Goal: Information Seeking & Learning: Learn about a topic

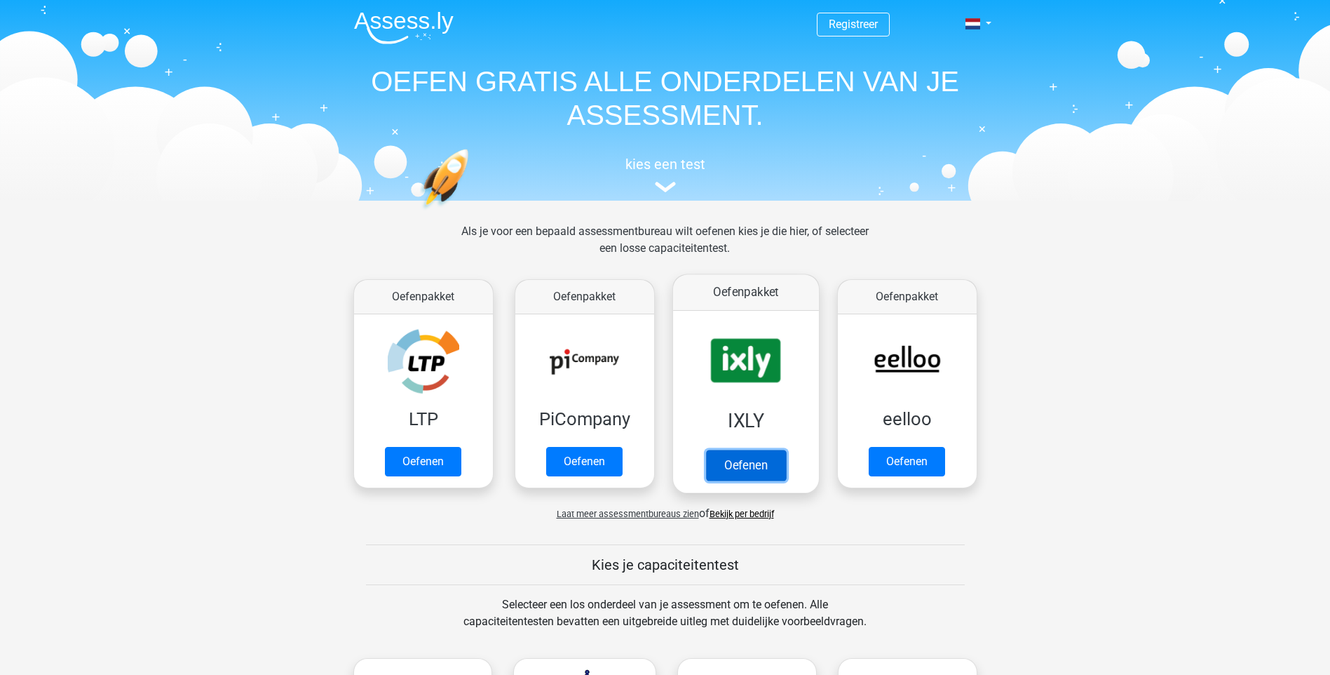
click at [752, 464] on link "Oefenen" at bounding box center [745, 464] width 80 height 31
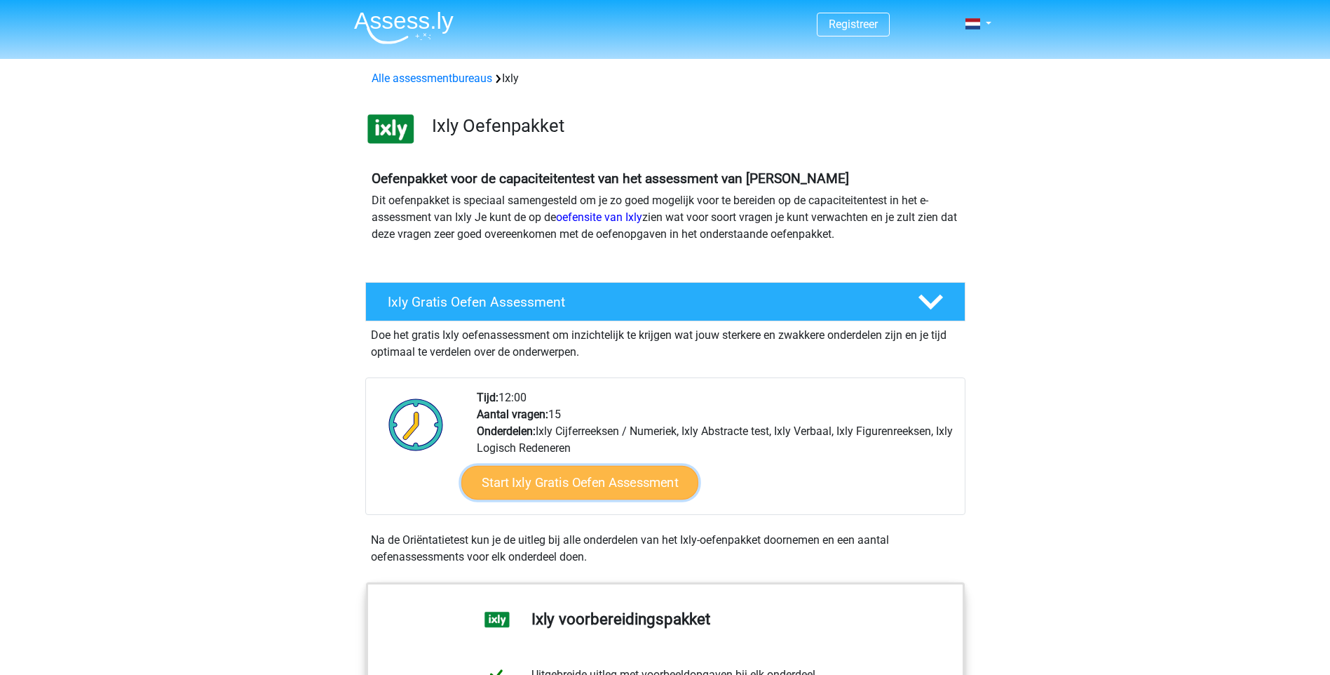
click at [543, 486] on link "Start Ixly Gratis Oefen Assessment" at bounding box center [579, 483] width 237 height 34
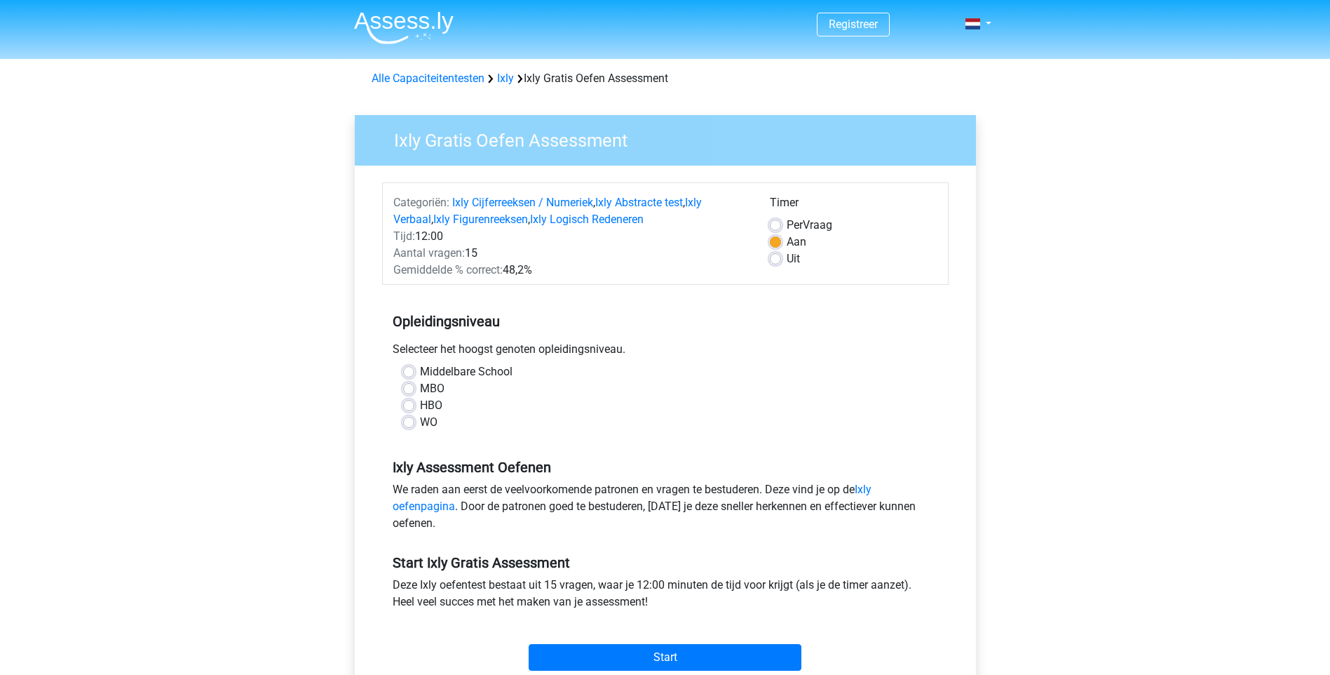
click at [420, 408] on label "HBO" at bounding box center [431, 405] width 22 height 17
click at [412, 408] on input "HBO" at bounding box center [408, 404] width 11 height 14
radio input "true"
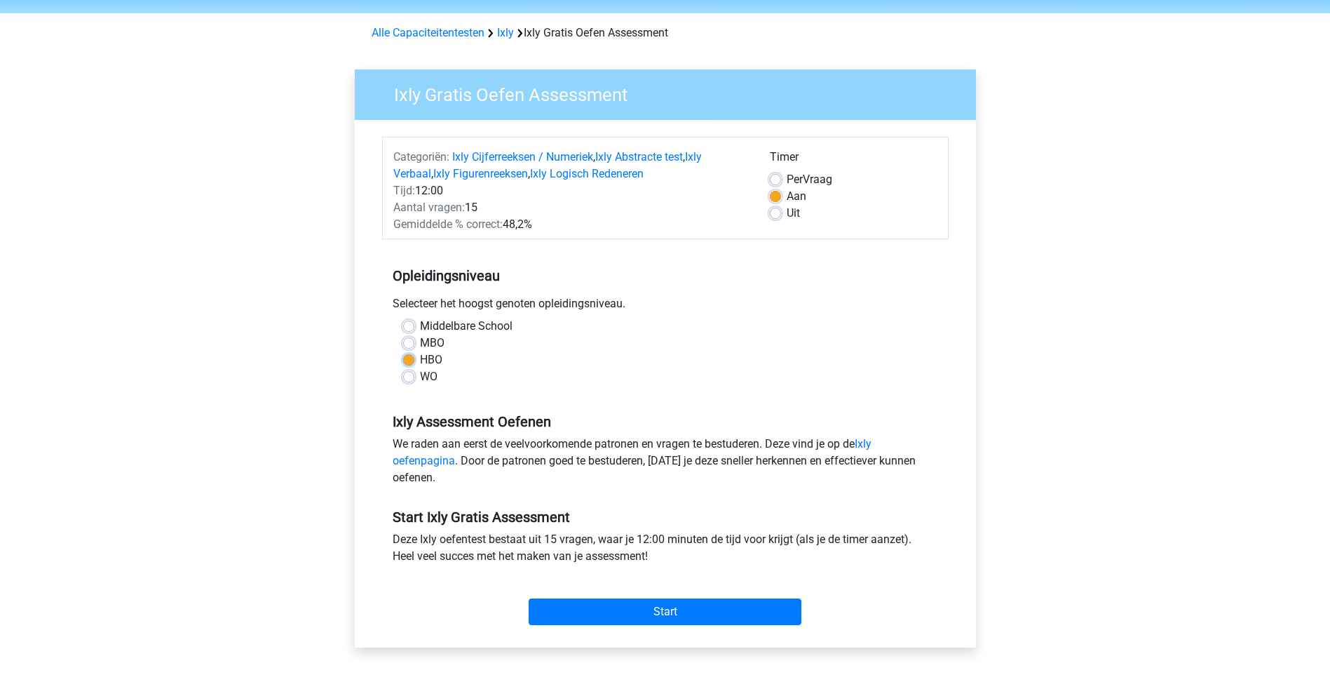
scroll to position [70, 0]
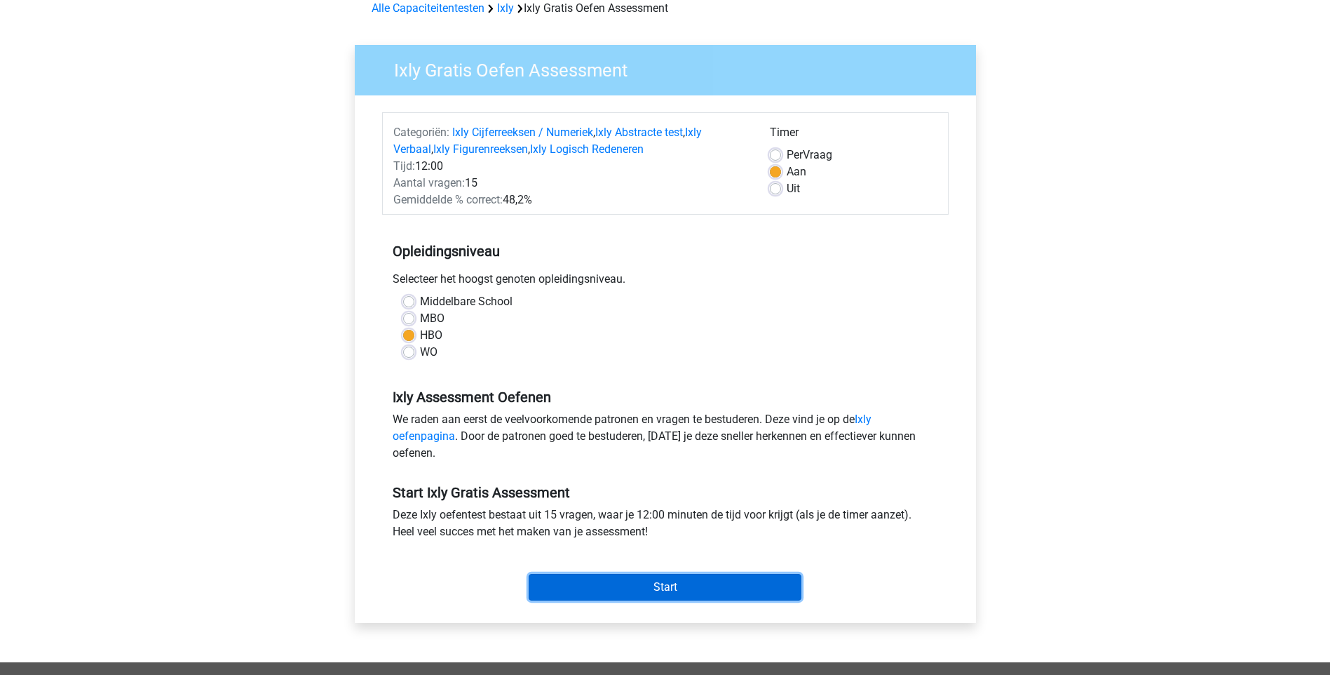
click at [609, 588] on input "Start" at bounding box center [665, 587] width 273 height 27
click at [640, 584] on input "Start" at bounding box center [665, 587] width 273 height 27
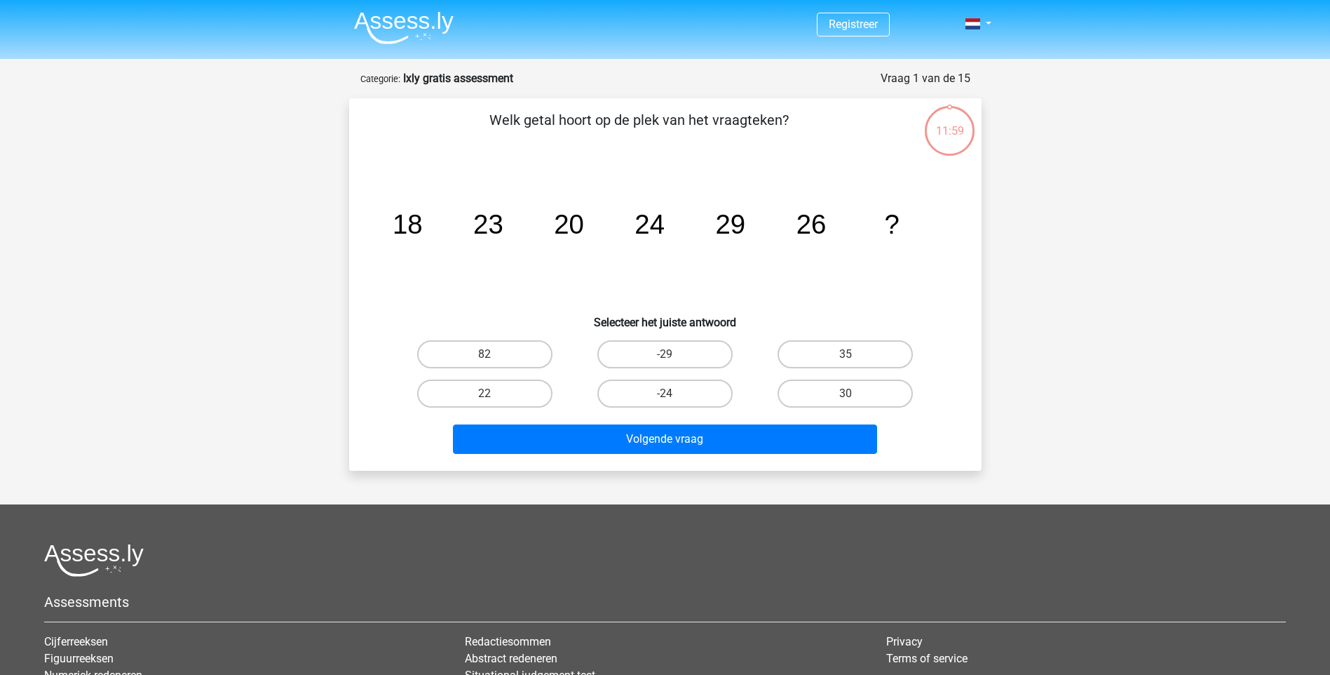
click at [13, 0] on header "Registreer" at bounding box center [665, 29] width 1330 height 59
click at [812, 386] on label "30" at bounding box center [845, 393] width 135 height 28
click at [846, 393] on input "30" at bounding box center [850, 397] width 9 height 9
radio input "true"
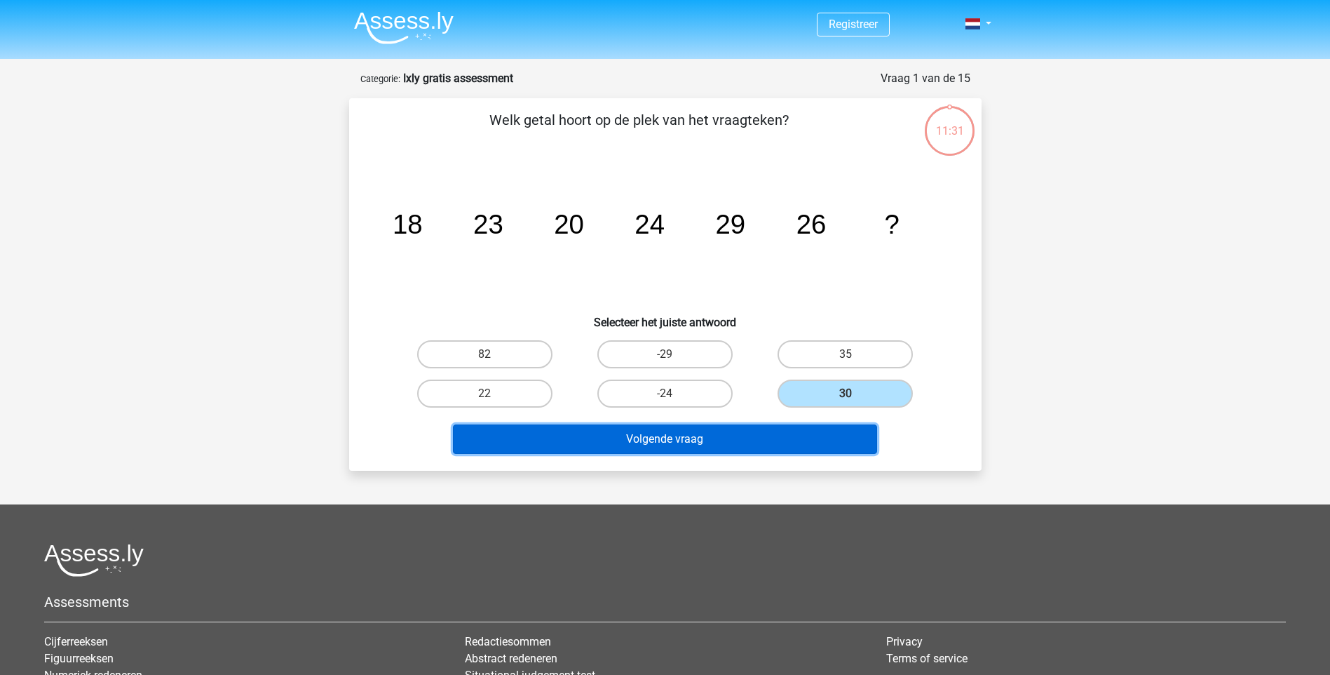
click at [776, 444] on button "Volgende vraag" at bounding box center [665, 438] width 424 height 29
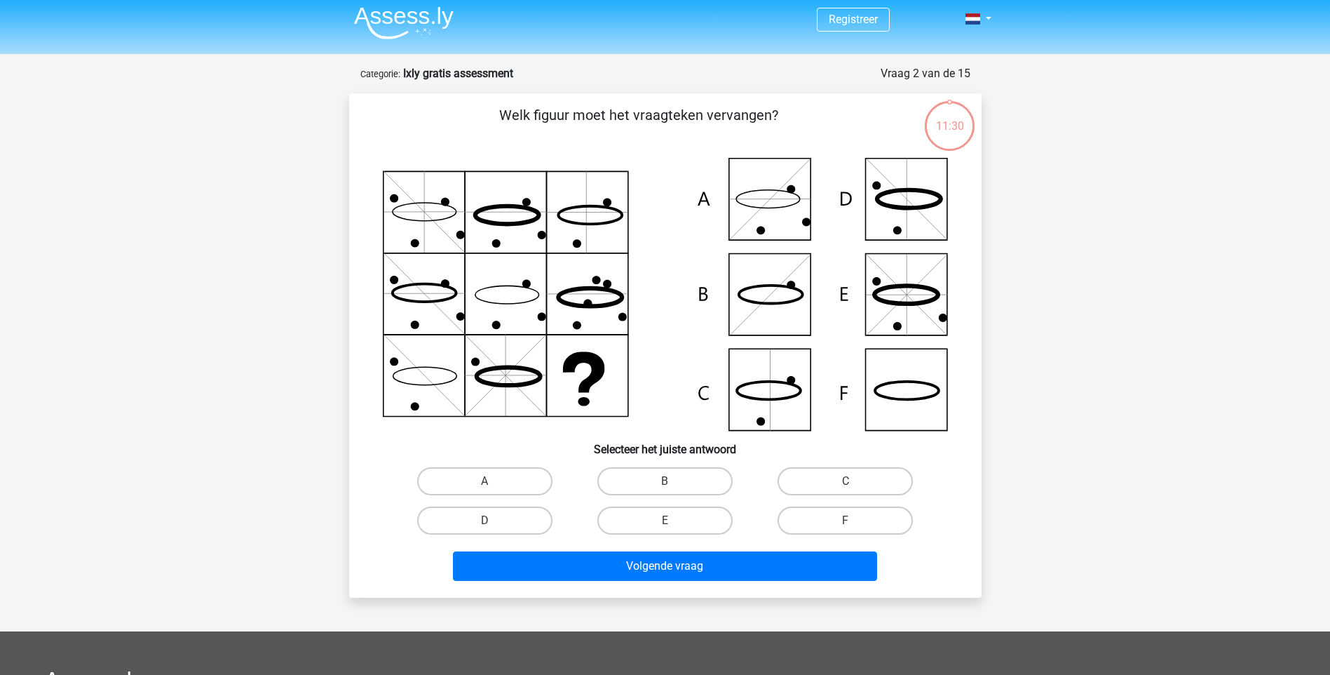
scroll to position [70, 0]
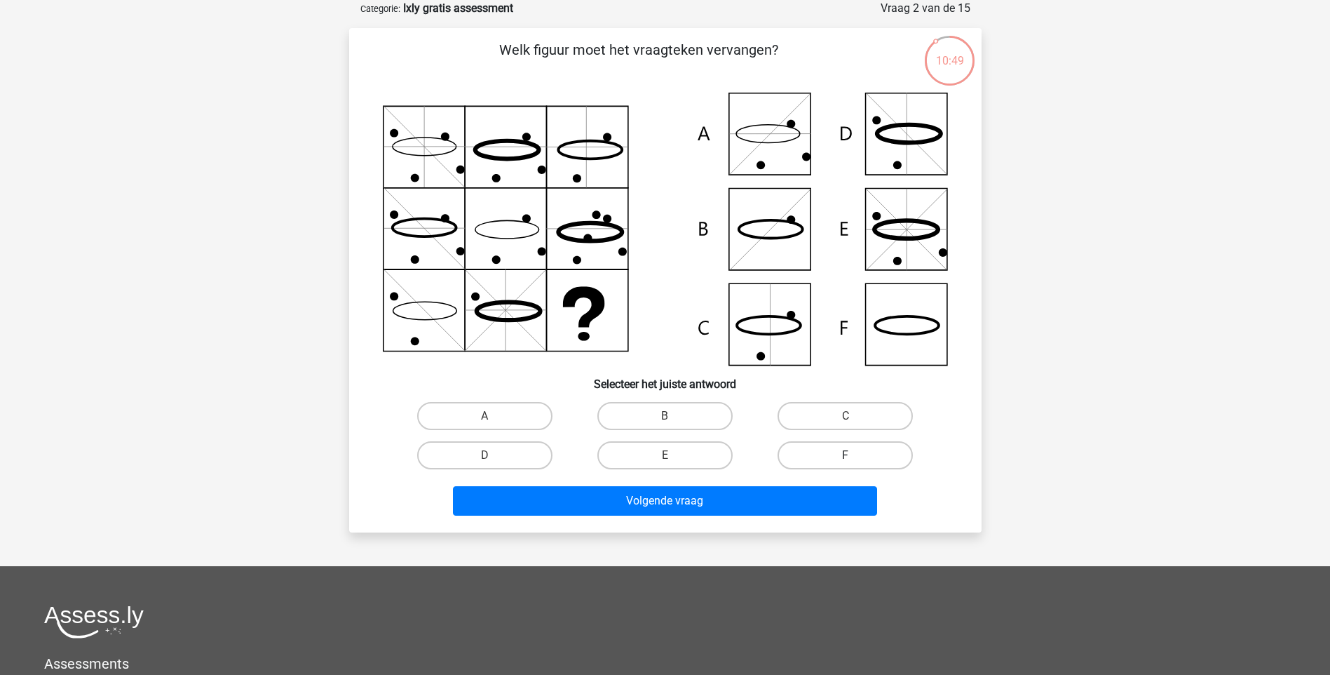
click at [806, 447] on label "F" at bounding box center [845, 455] width 135 height 28
click at [846, 455] on input "F" at bounding box center [850, 459] width 9 height 9
radio input "true"
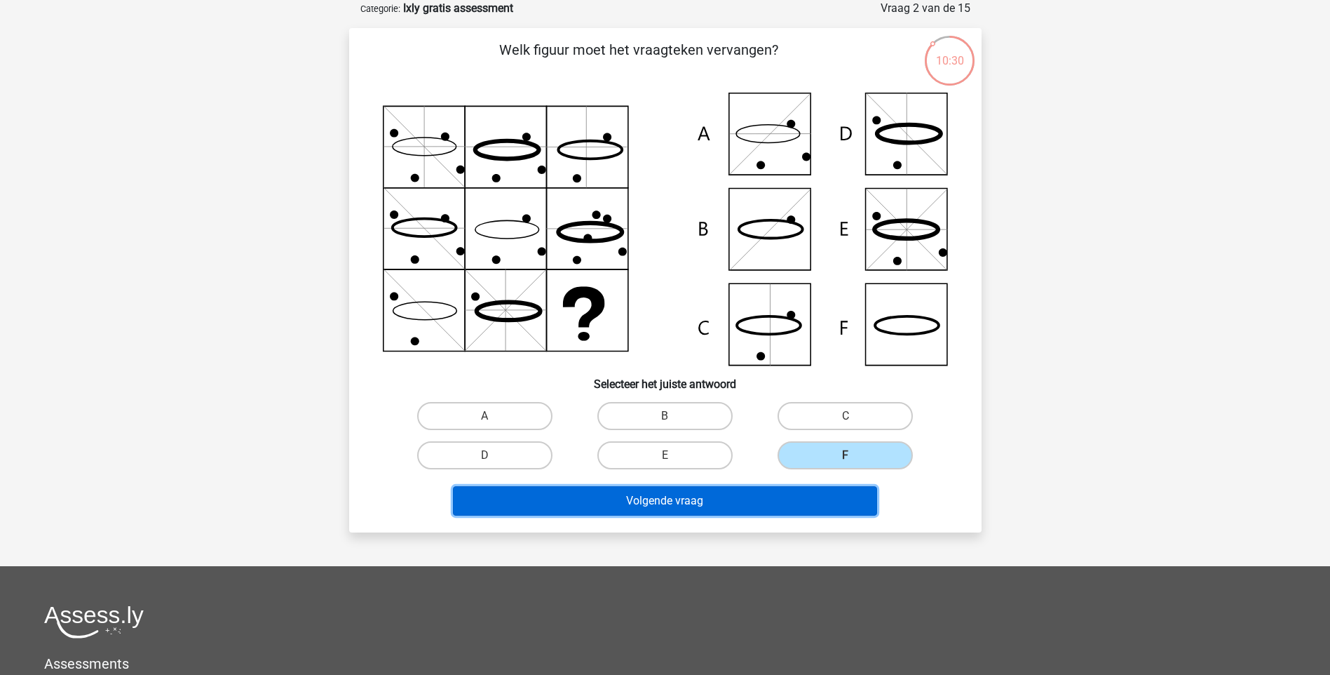
click at [778, 507] on button "Volgende vraag" at bounding box center [665, 500] width 424 height 29
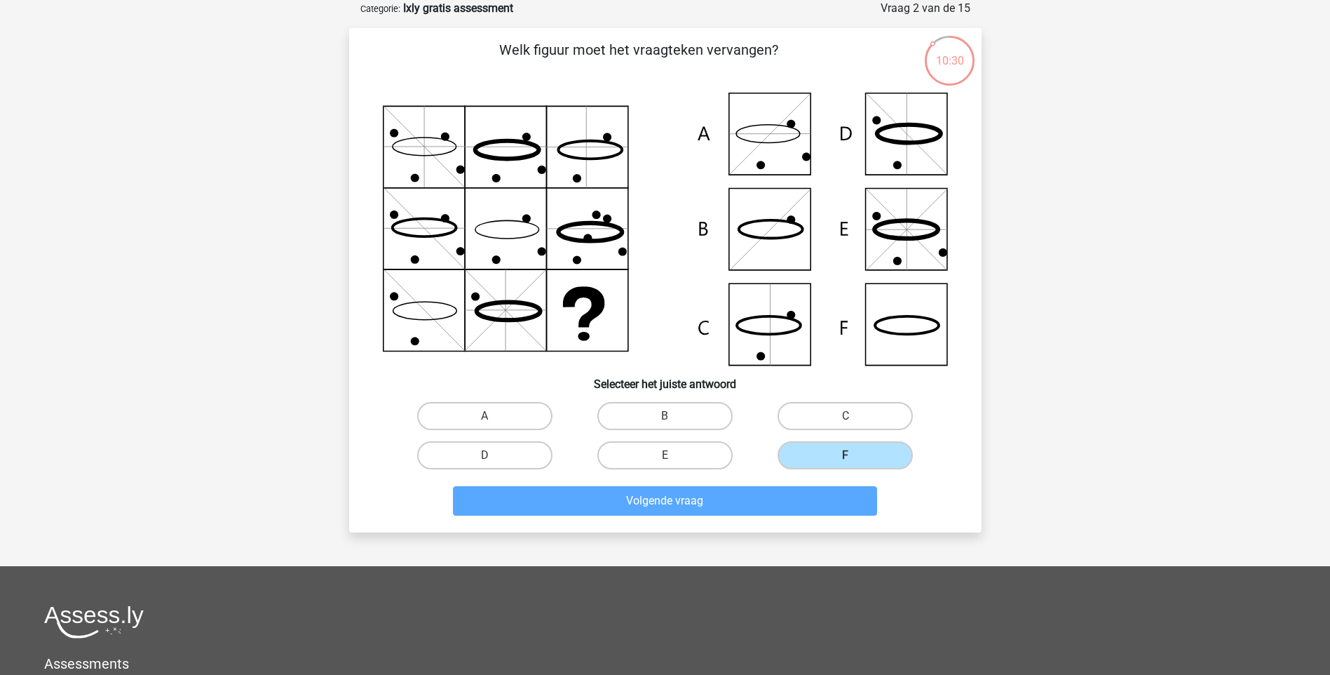
scroll to position [58, 0]
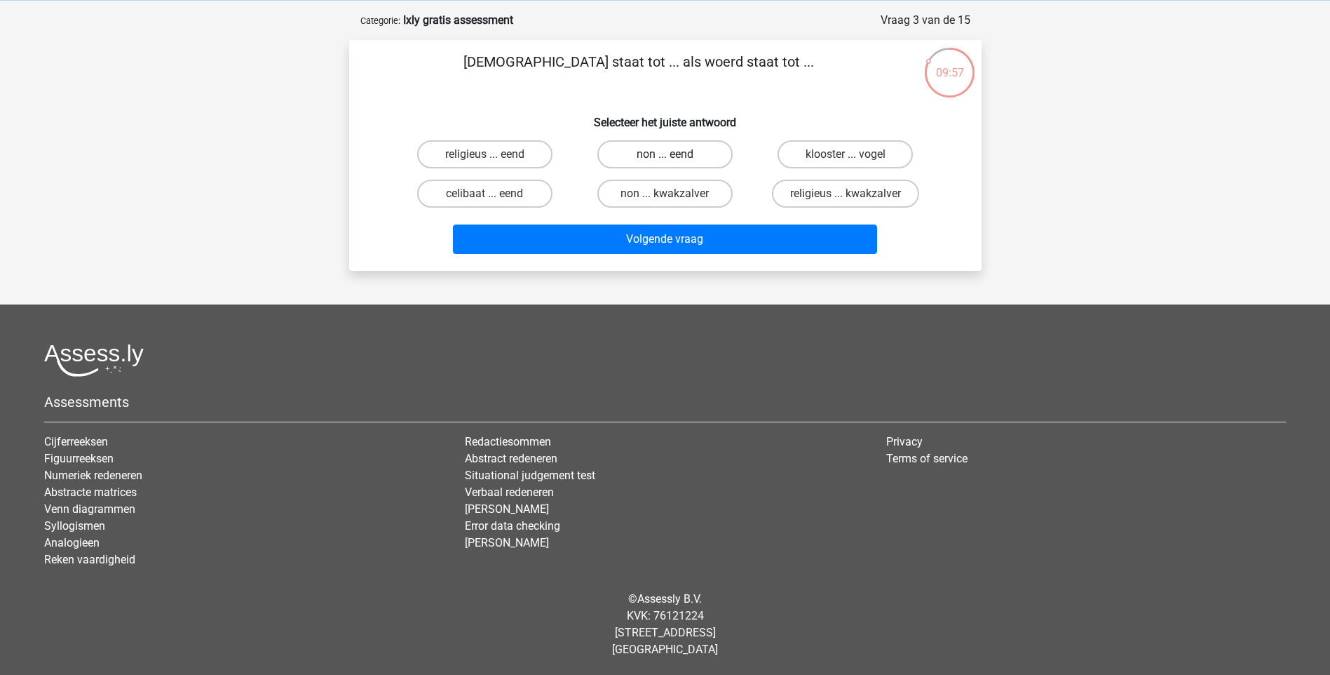
click at [666, 146] on label "non ... eend" at bounding box center [664, 154] width 135 height 28
click at [666, 154] on input "non ... eend" at bounding box center [669, 158] width 9 height 9
radio input "true"
click at [665, 260] on div "monnik staat tot ... als woerd staat tot ... Selecteer het juiste antwoord reli…" at bounding box center [665, 155] width 633 height 231
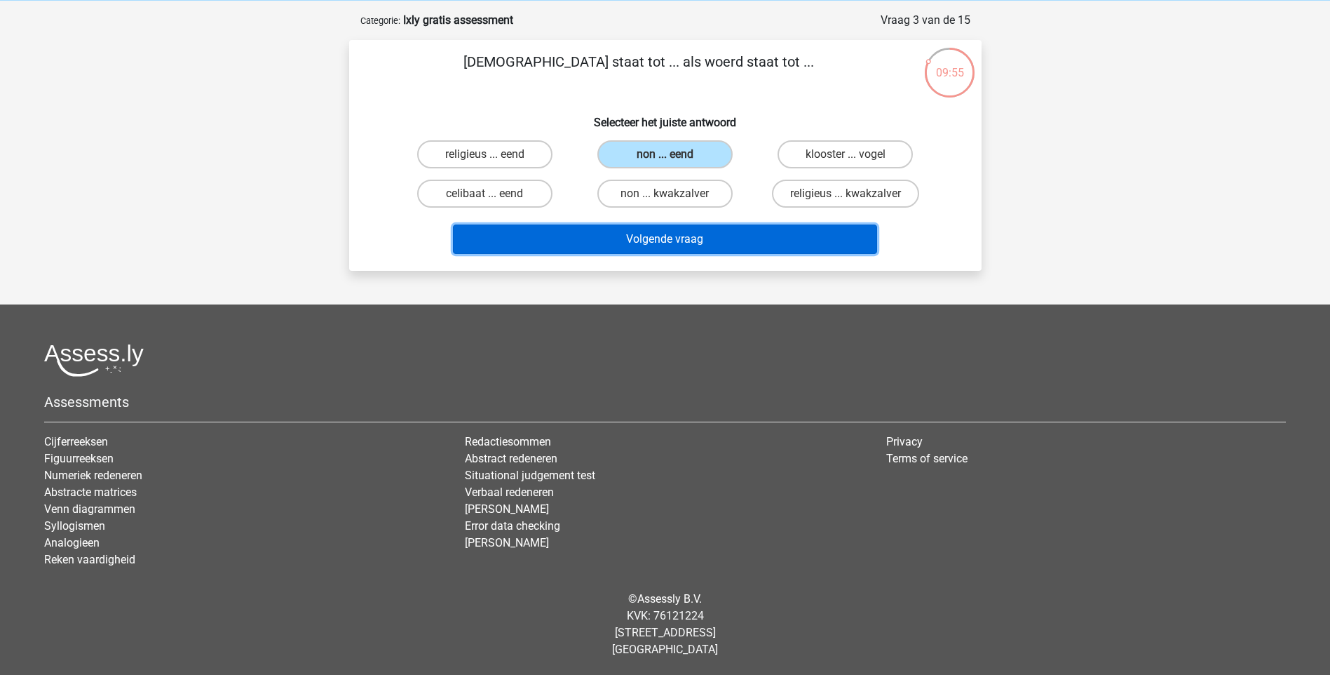
click at [665, 230] on button "Volgende vraag" at bounding box center [665, 238] width 424 height 29
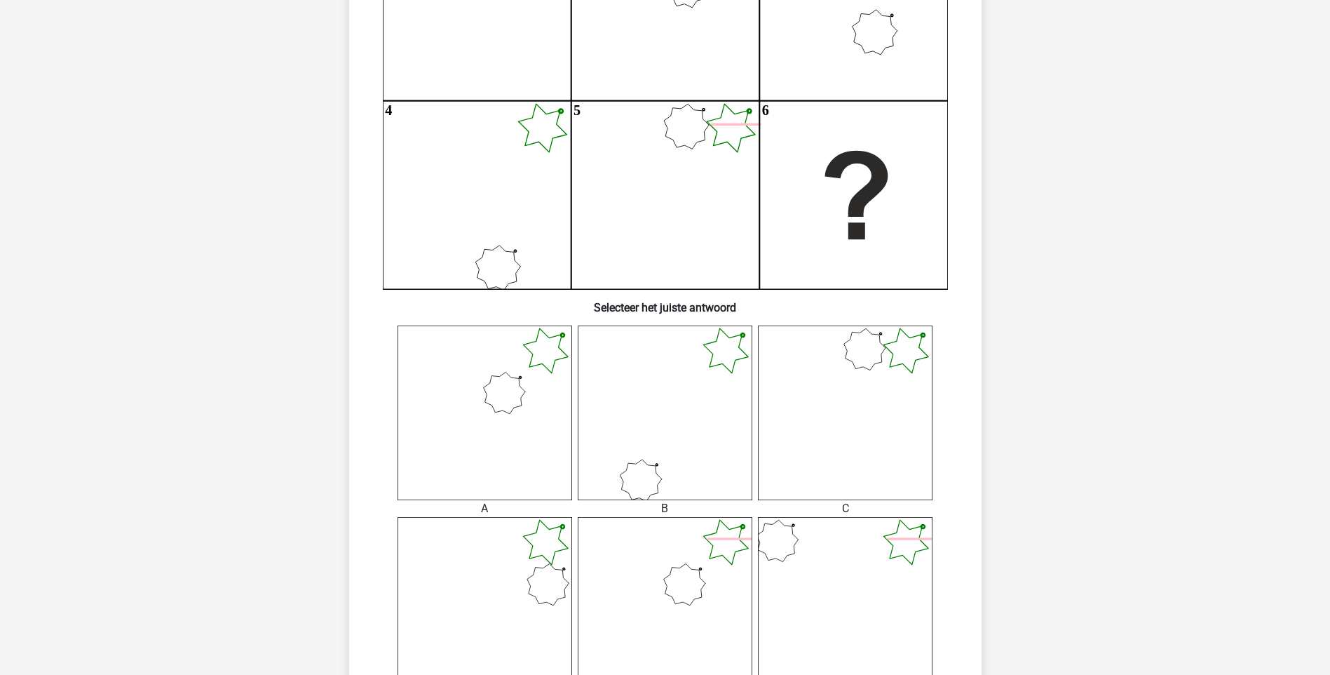
scroll to position [280, 0]
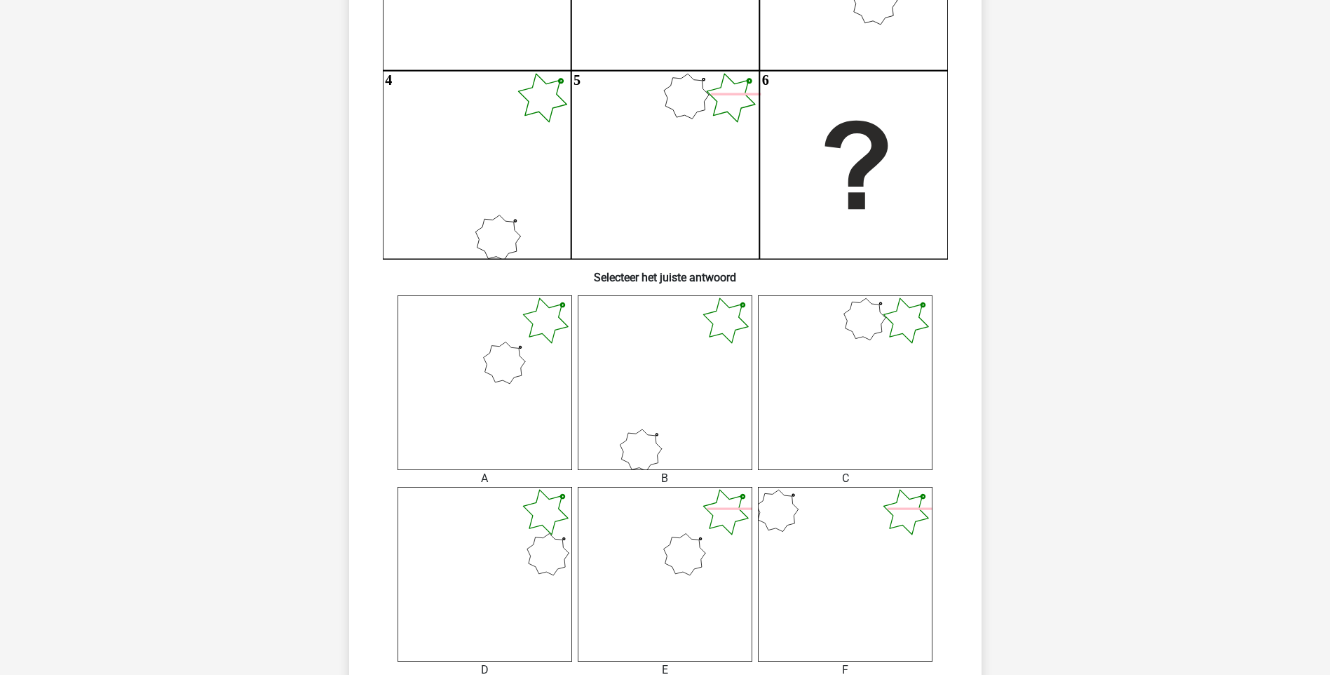
click at [499, 532] on icon at bounding box center [485, 574] width 175 height 175
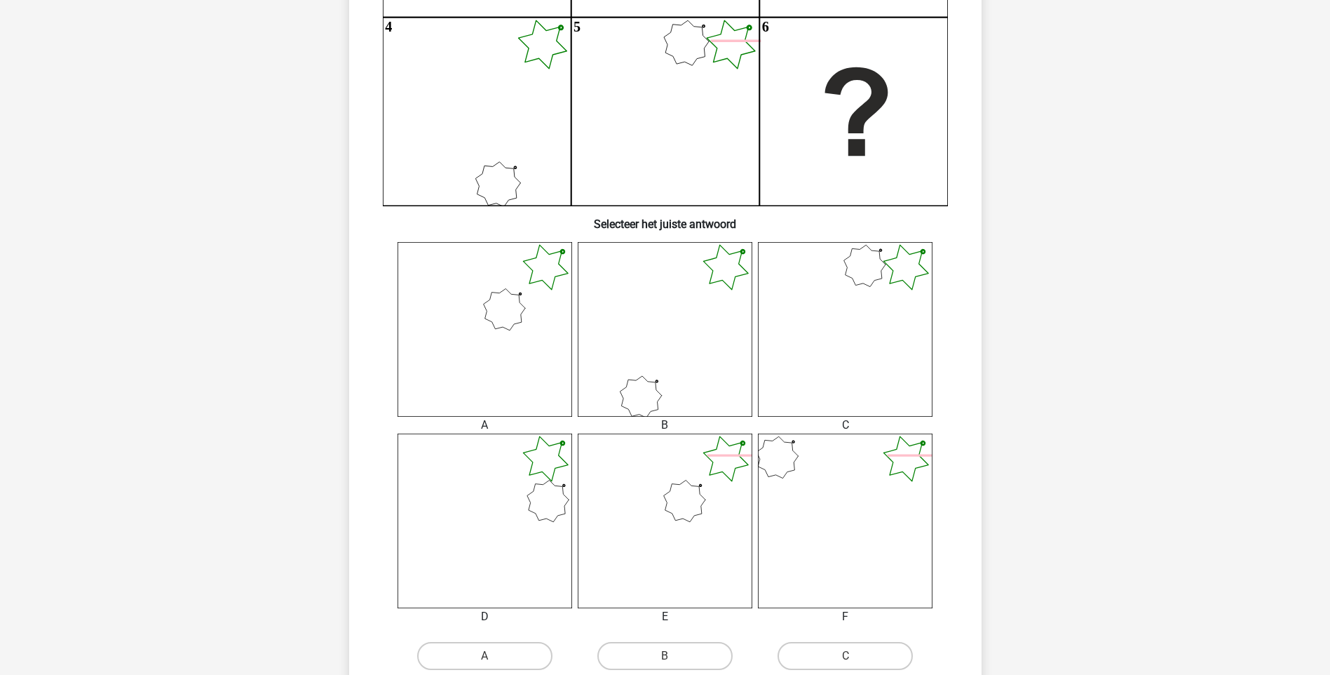
scroll to position [421, 0]
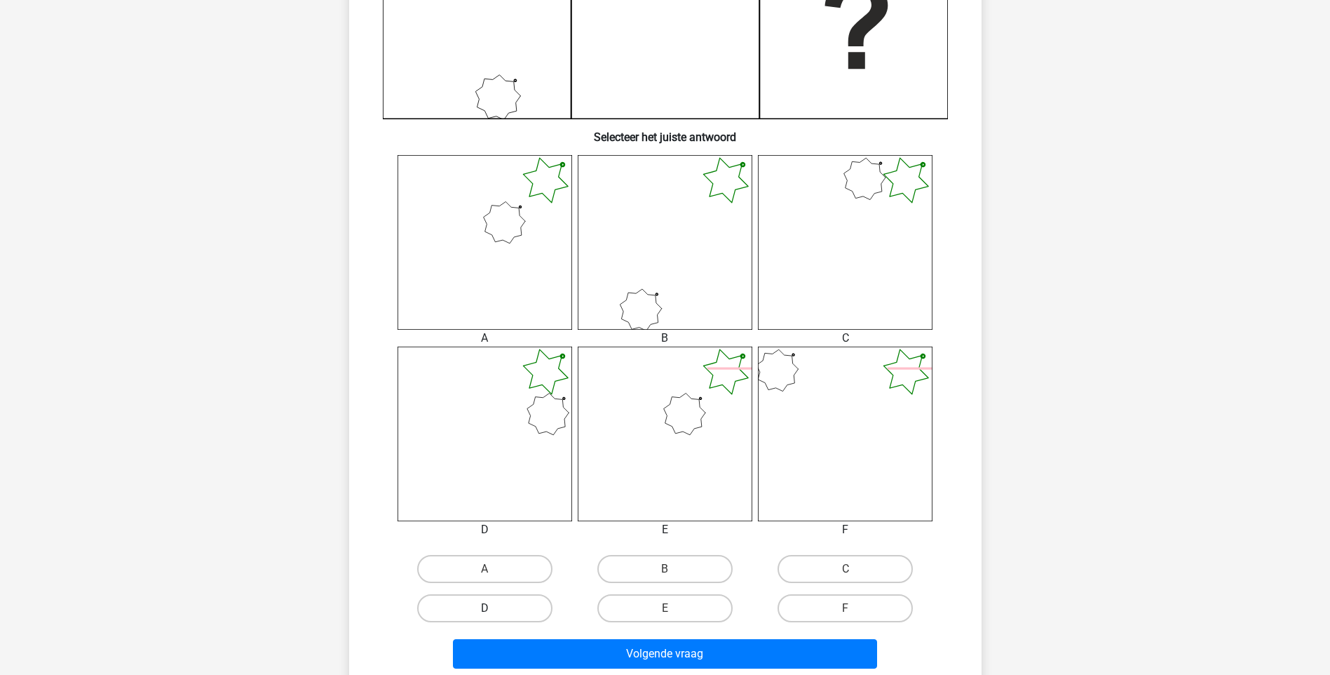
click at [509, 615] on label "D" at bounding box center [484, 608] width 135 height 28
click at [494, 615] on input "D" at bounding box center [489, 612] width 9 height 9
radio input "true"
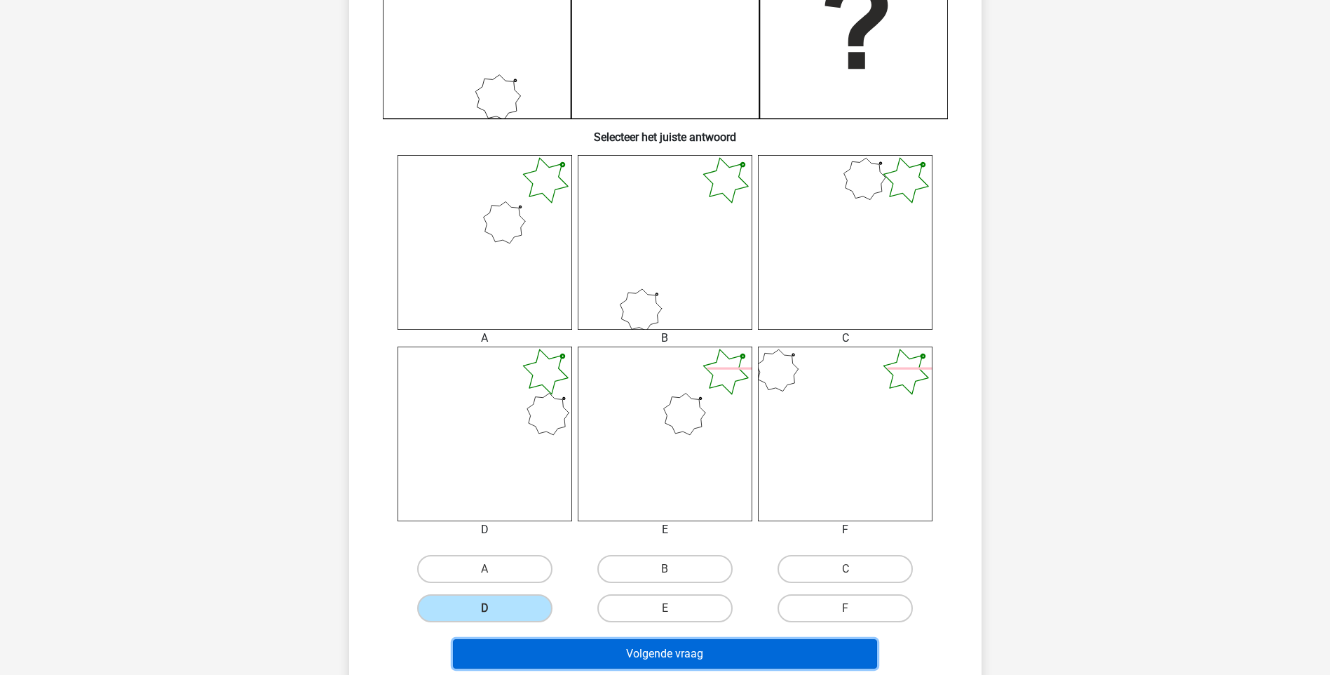
click at [625, 654] on button "Volgende vraag" at bounding box center [665, 653] width 424 height 29
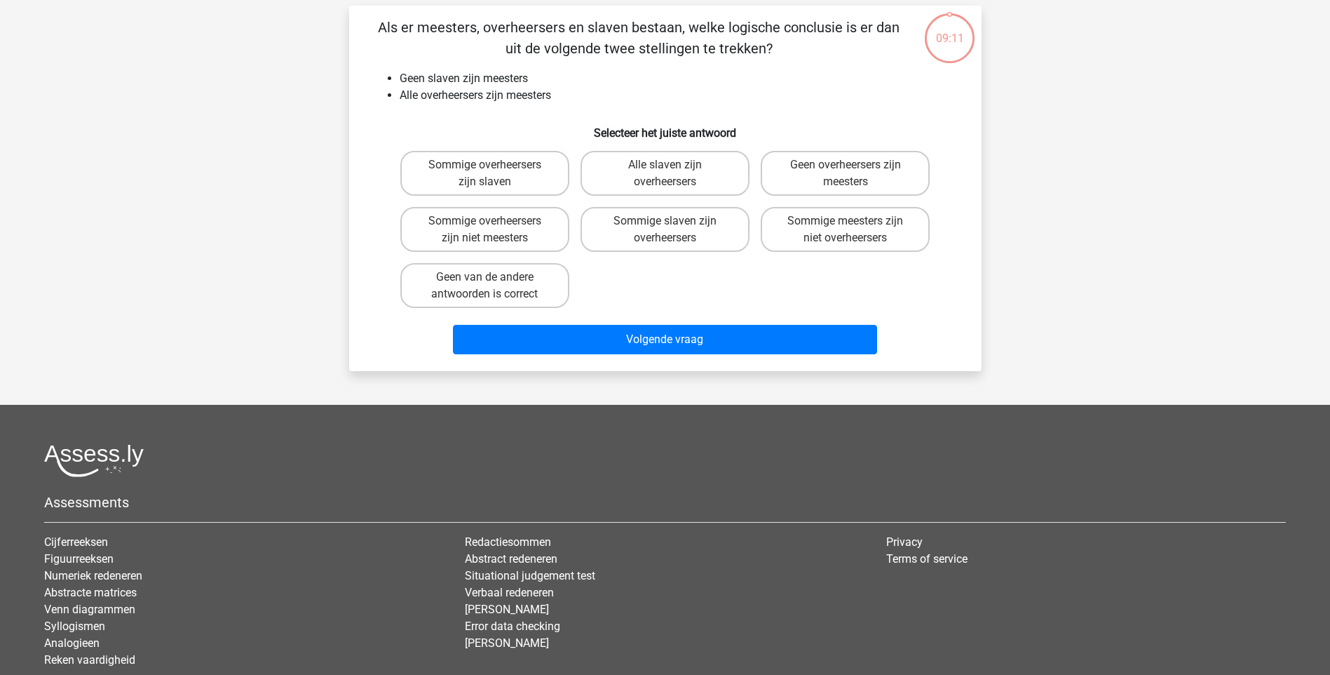
scroll to position [70, 0]
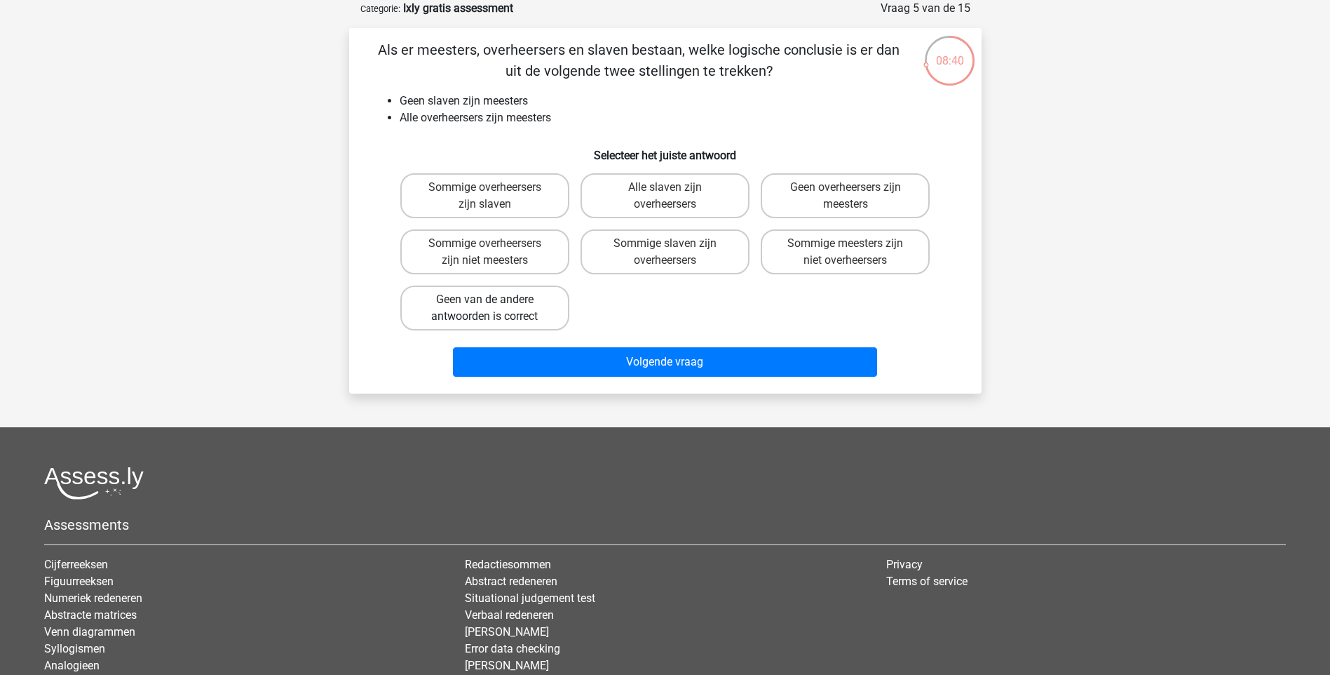
click at [530, 287] on label "Geen van de andere antwoorden is correct" at bounding box center [484, 307] width 169 height 45
click at [494, 299] on input "Geen van de andere antwoorden is correct" at bounding box center [489, 303] width 9 height 9
radio input "true"
click at [827, 259] on label "Sommige meesters zijn niet overheersers" at bounding box center [845, 251] width 169 height 45
click at [846, 252] on input "Sommige meesters zijn niet overheersers" at bounding box center [850, 247] width 9 height 9
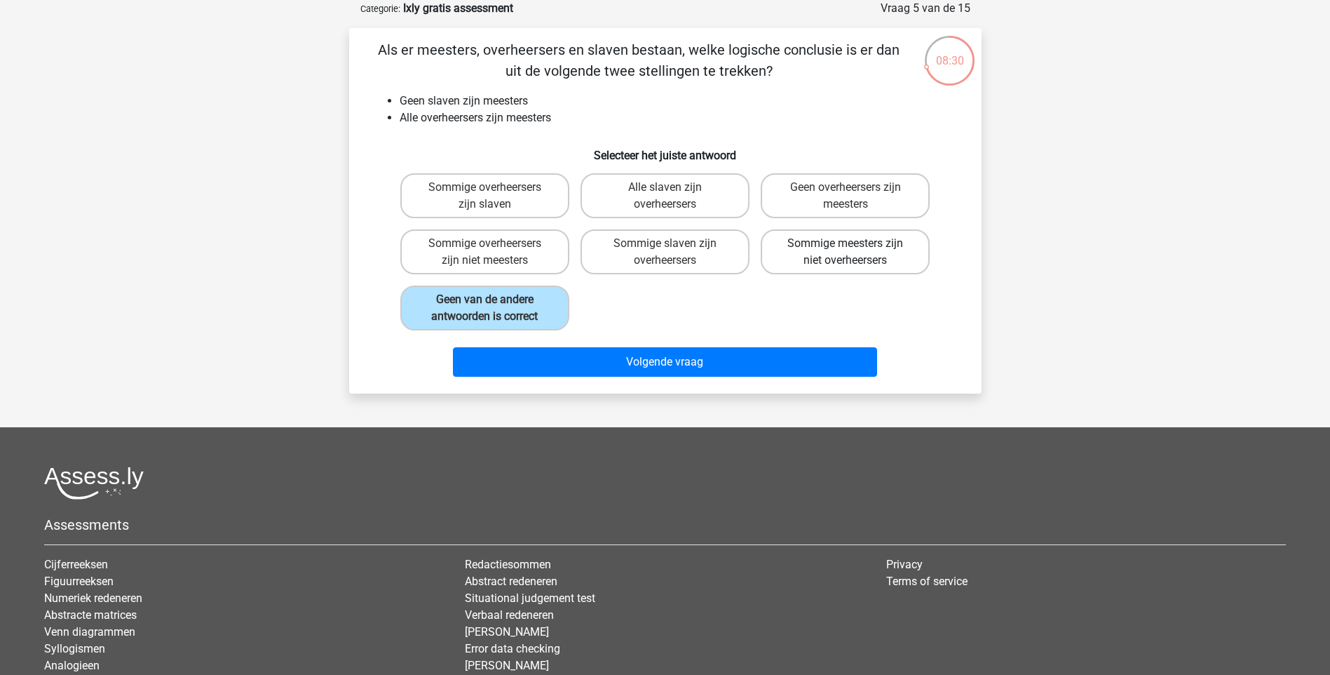
radio input "true"
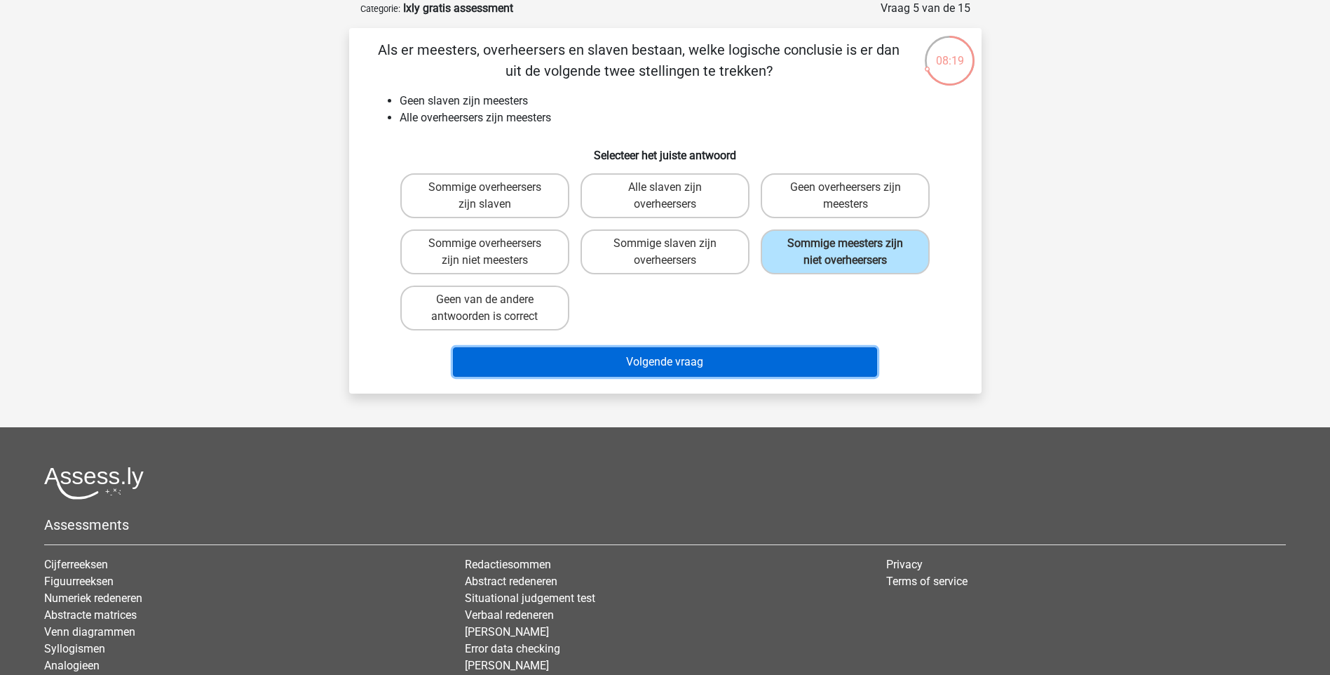
click at [684, 363] on button "Volgende vraag" at bounding box center [665, 361] width 424 height 29
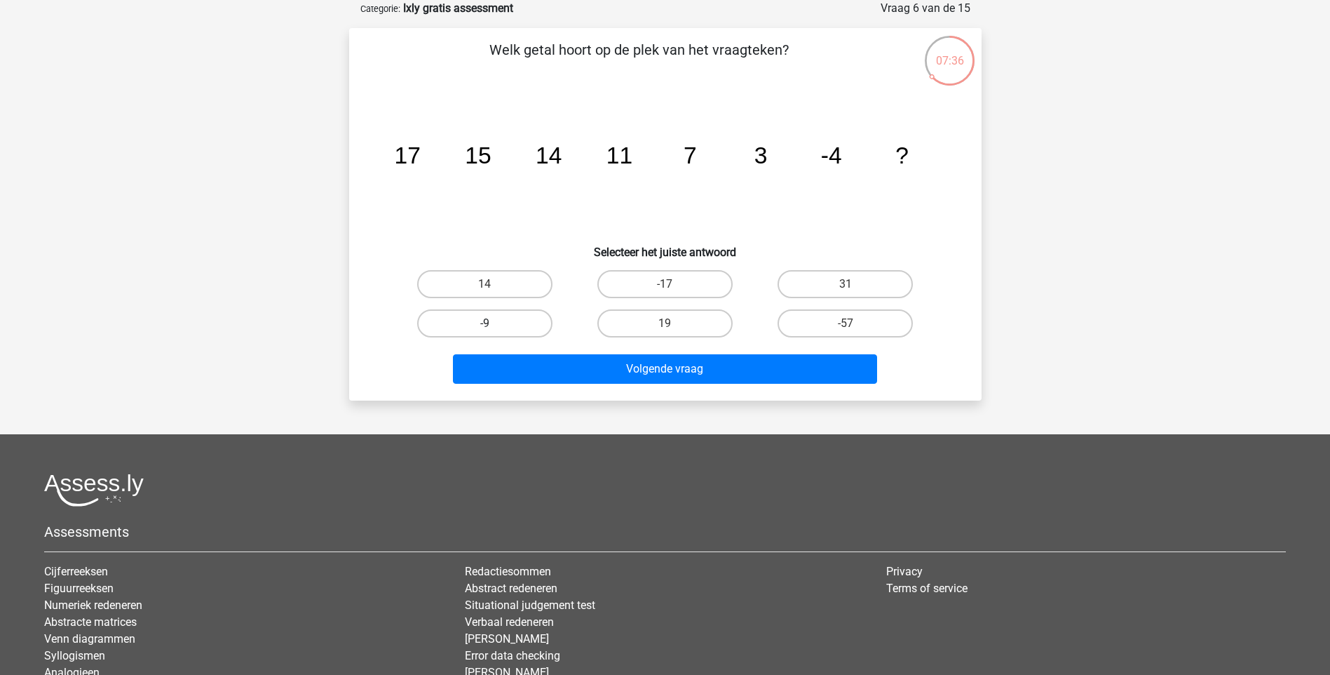
click at [489, 319] on label "-9" at bounding box center [484, 323] width 135 height 28
click at [489, 323] on input "-9" at bounding box center [489, 327] width 9 height 9
radio input "true"
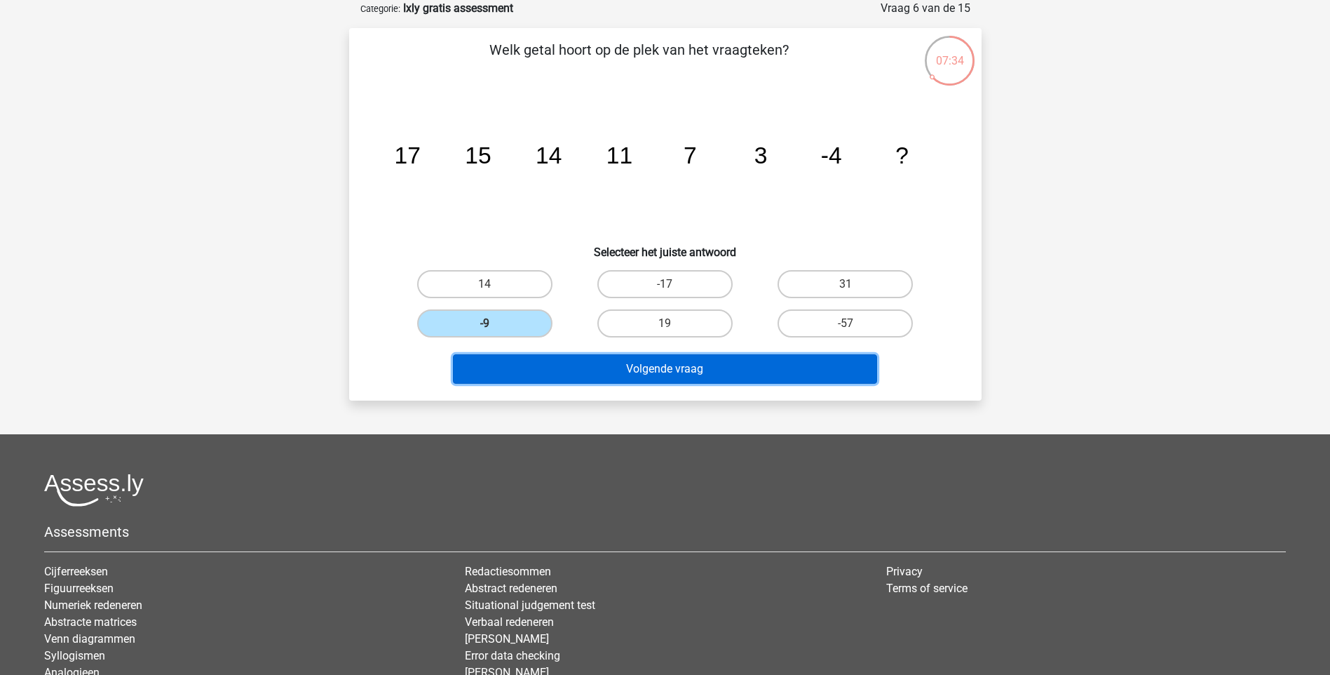
click at [568, 372] on button "Volgende vraag" at bounding box center [665, 368] width 424 height 29
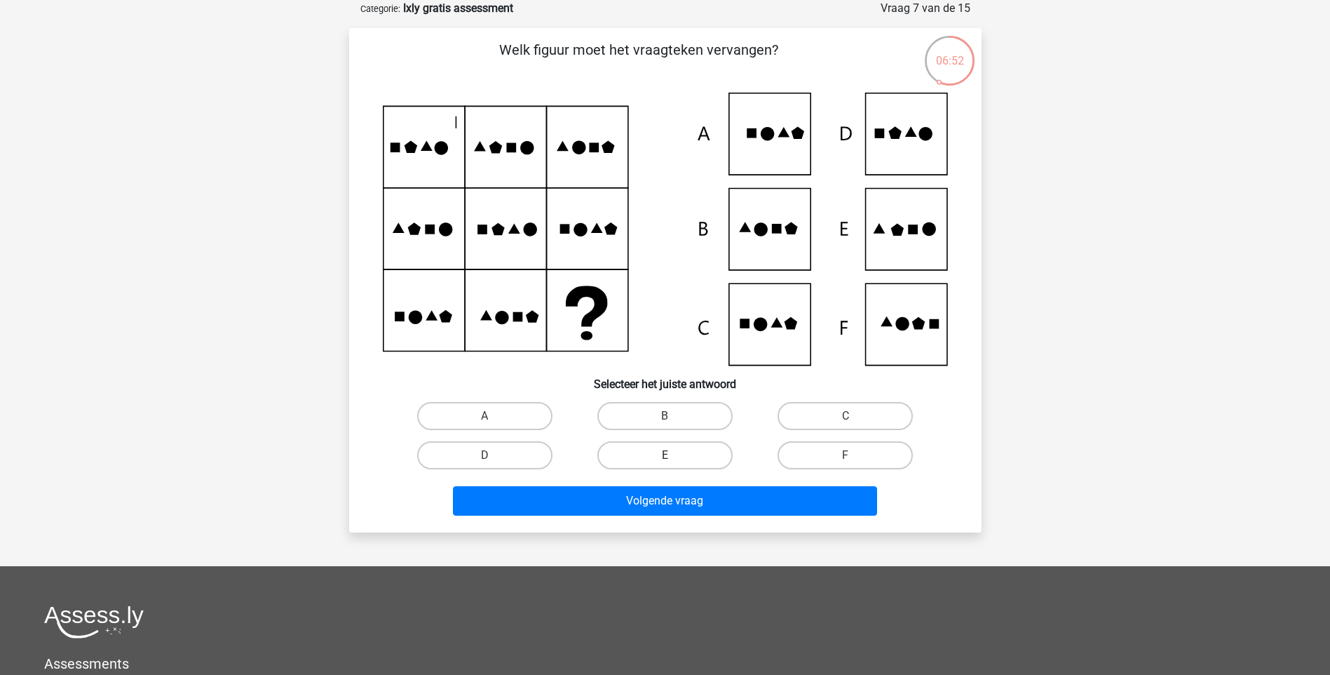
click at [664, 458] on label "E" at bounding box center [664, 455] width 135 height 28
click at [665, 458] on input "E" at bounding box center [669, 459] width 9 height 9
radio input "true"
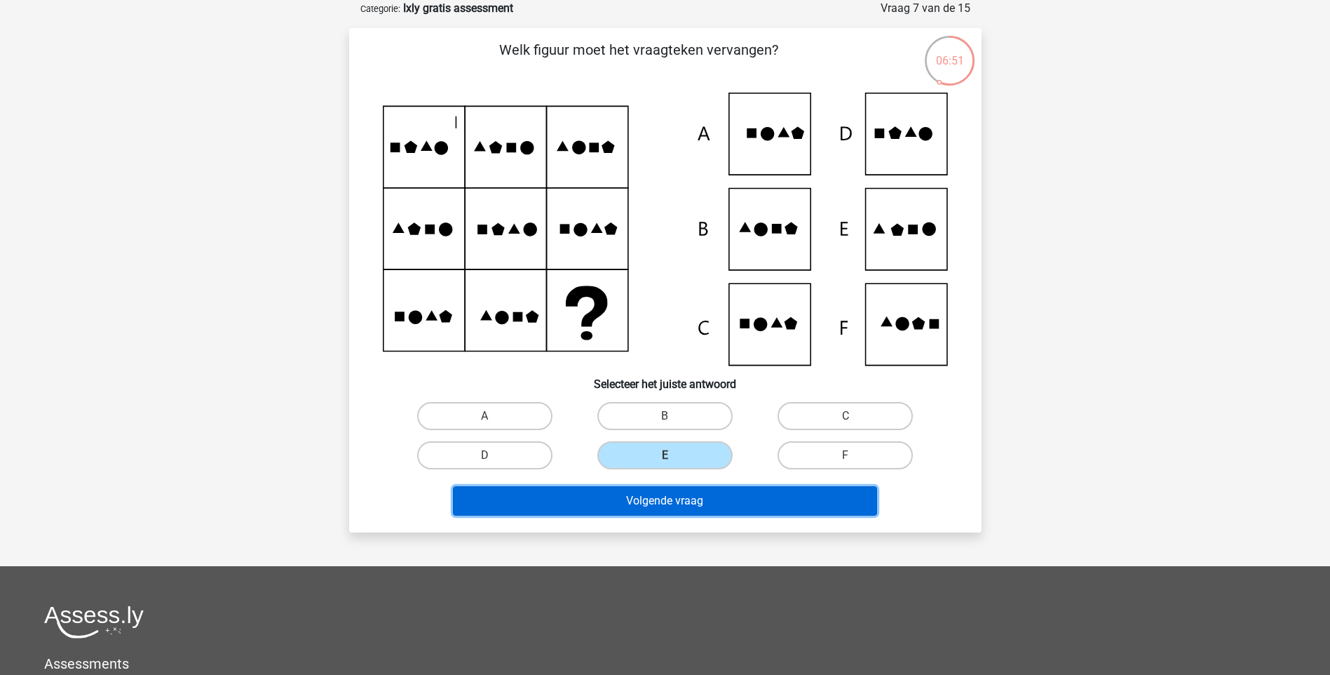
click at [668, 515] on button "Volgende vraag" at bounding box center [665, 500] width 424 height 29
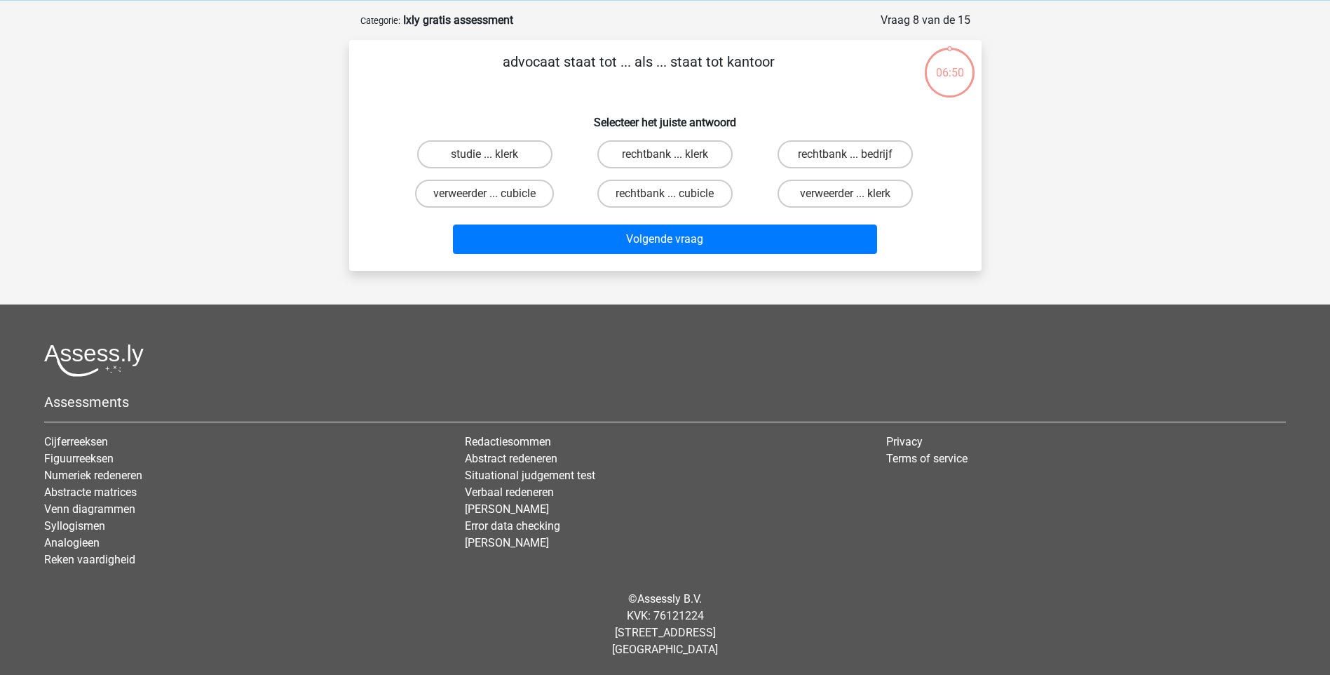
scroll to position [58, 0]
click at [816, 161] on label "rechtbank ... bedrijf" at bounding box center [845, 154] width 135 height 28
click at [846, 161] on input "rechtbank ... bedrijf" at bounding box center [850, 158] width 9 height 9
radio input "true"
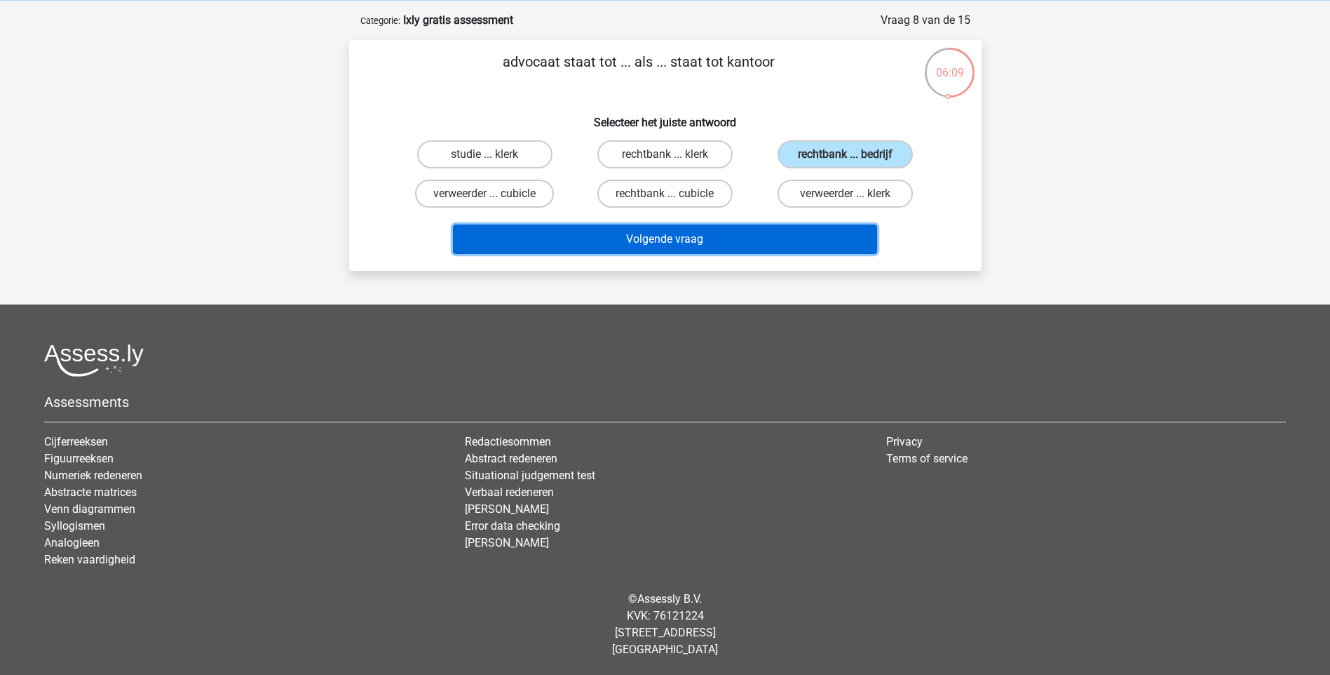
click at [793, 236] on button "Volgende vraag" at bounding box center [665, 238] width 424 height 29
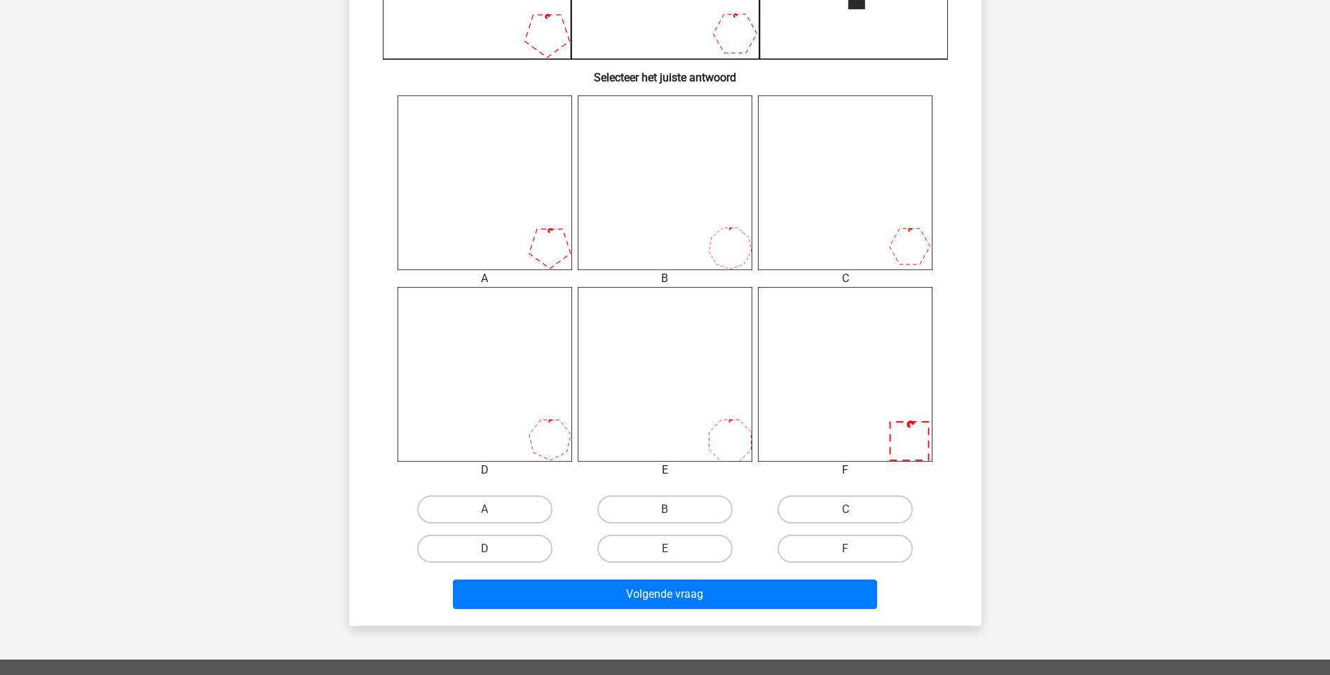
scroll to position [491, 0]
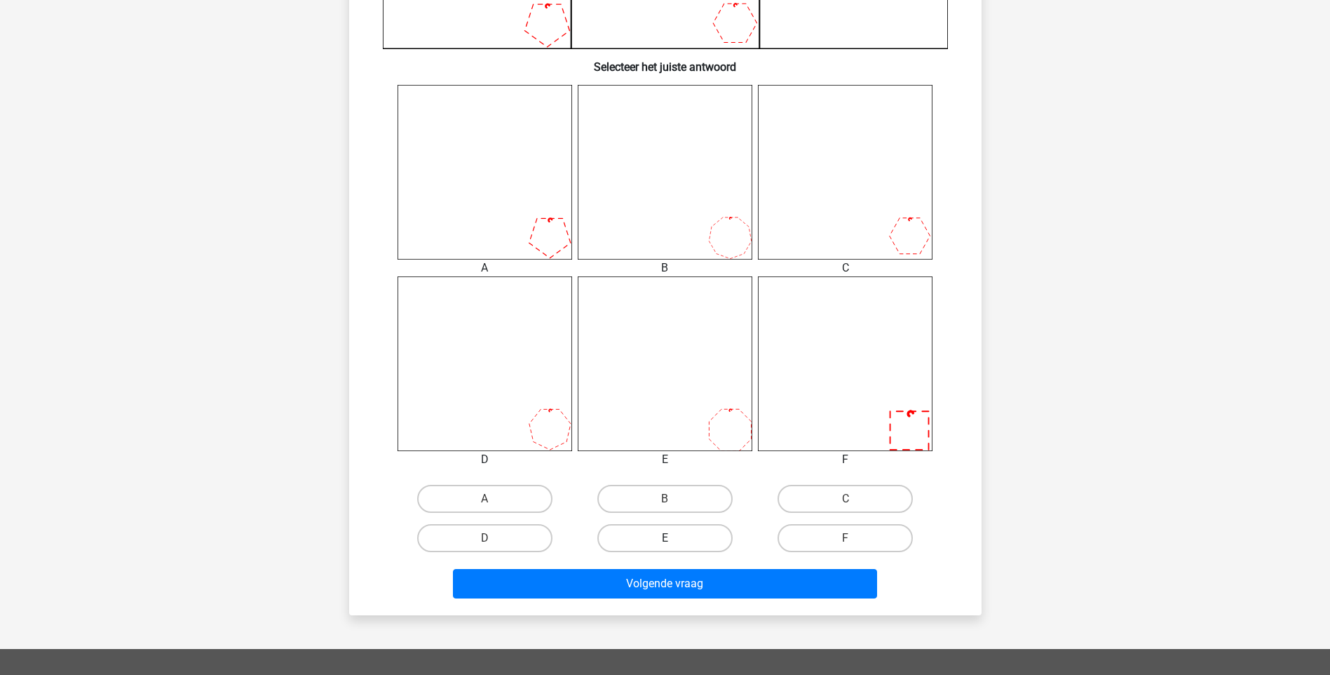
click at [661, 529] on label "E" at bounding box center [664, 538] width 135 height 28
click at [665, 538] on input "E" at bounding box center [669, 542] width 9 height 9
radio input "true"
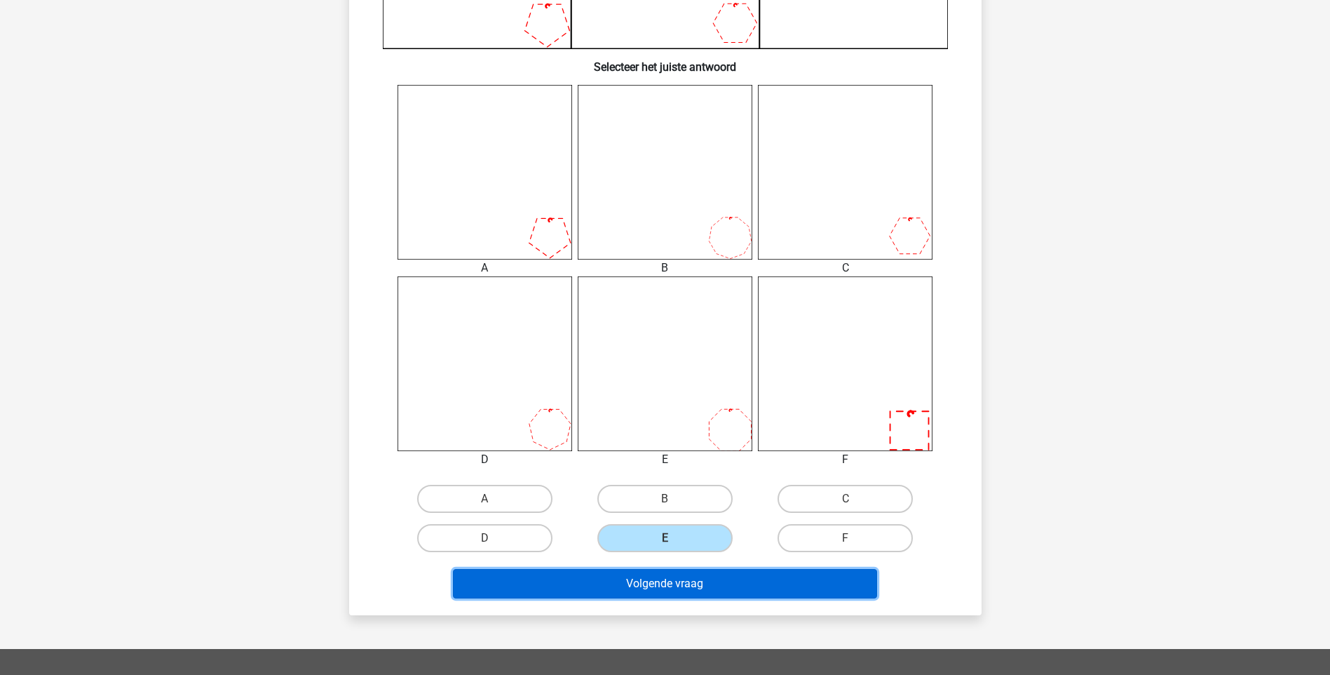
click at [657, 586] on button "Volgende vraag" at bounding box center [665, 583] width 424 height 29
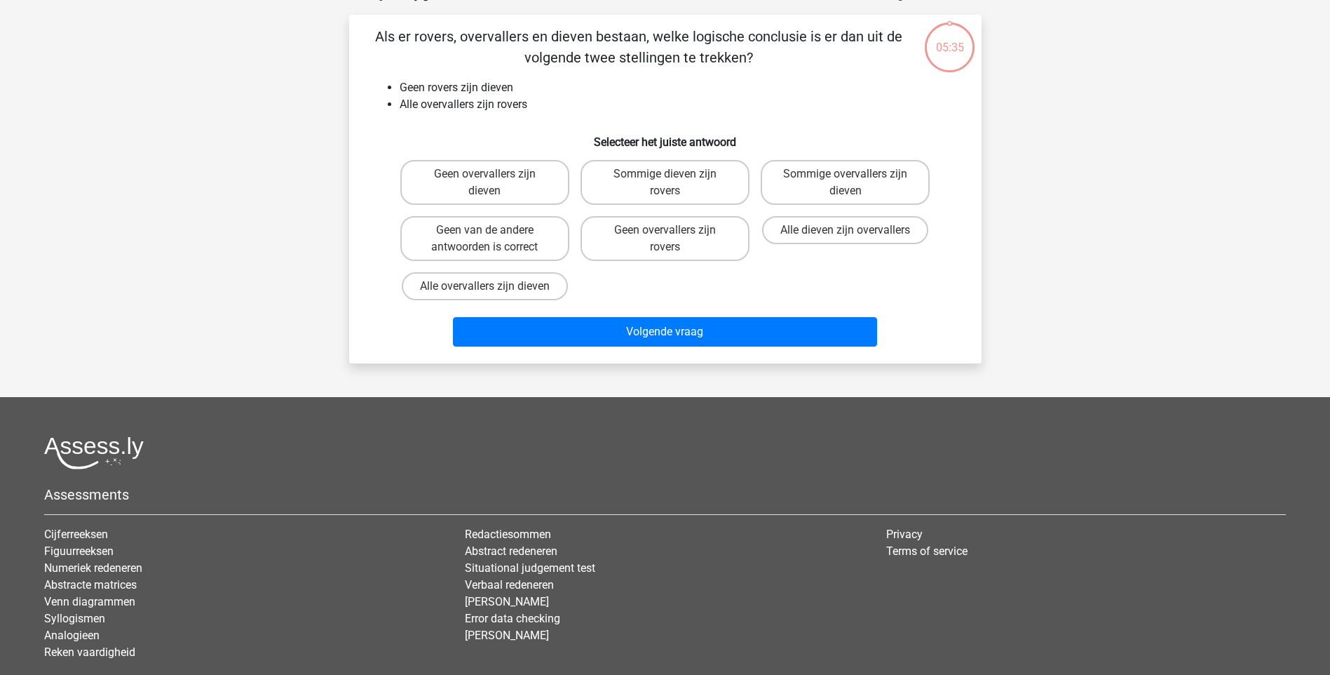
scroll to position [70, 0]
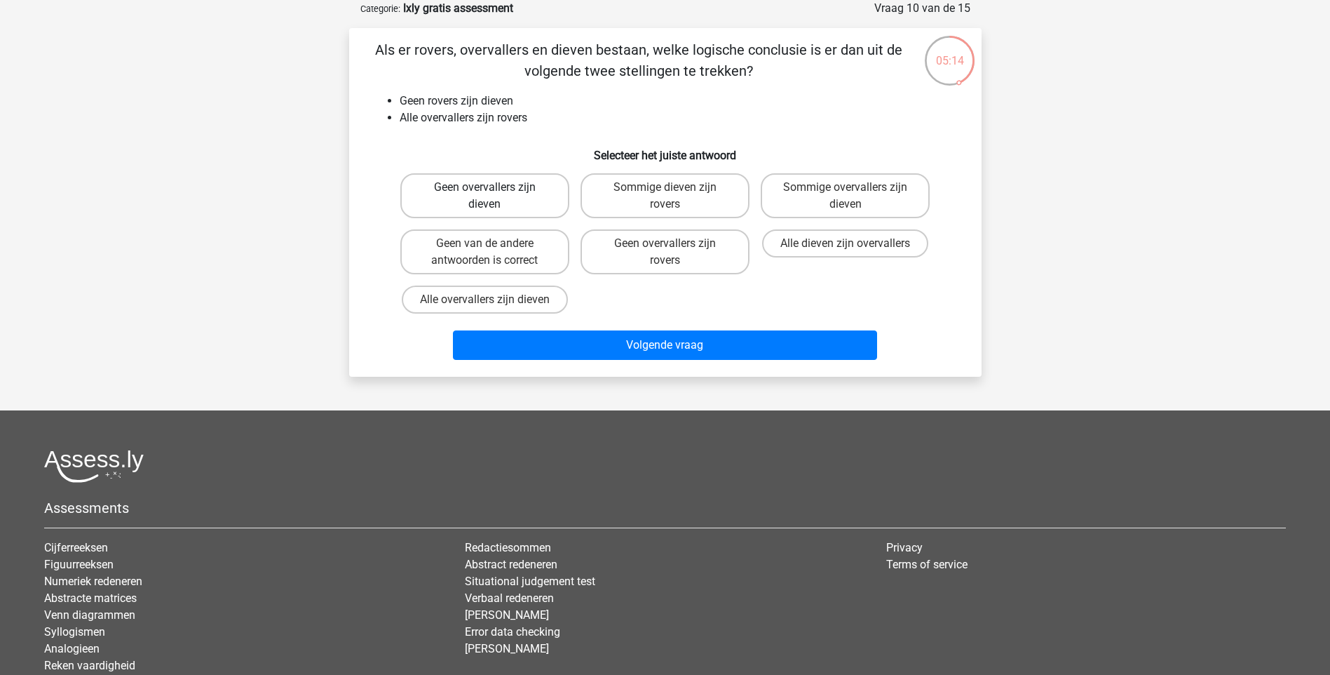
click at [519, 198] on label "Geen overvallers zijn dieven" at bounding box center [484, 195] width 169 height 45
click at [494, 196] on input "Geen overvallers zijn dieven" at bounding box center [489, 191] width 9 height 9
radio input "true"
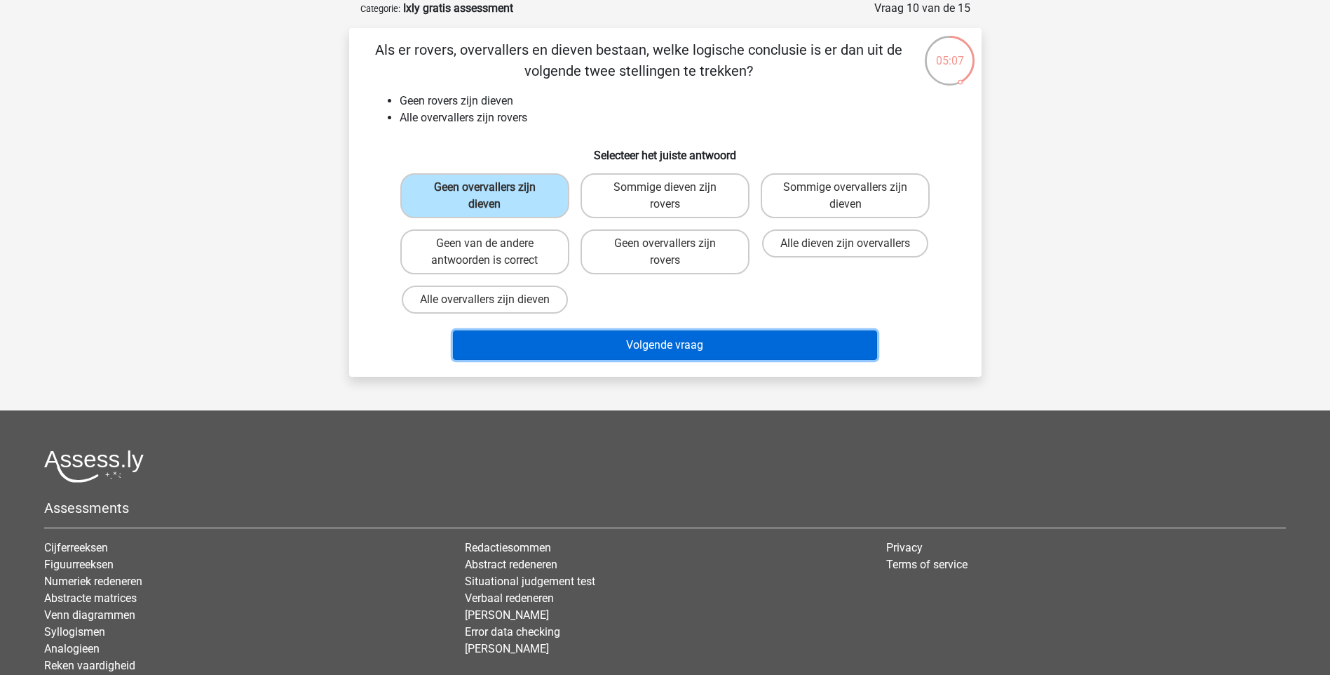
click at [675, 348] on button "Volgende vraag" at bounding box center [665, 344] width 424 height 29
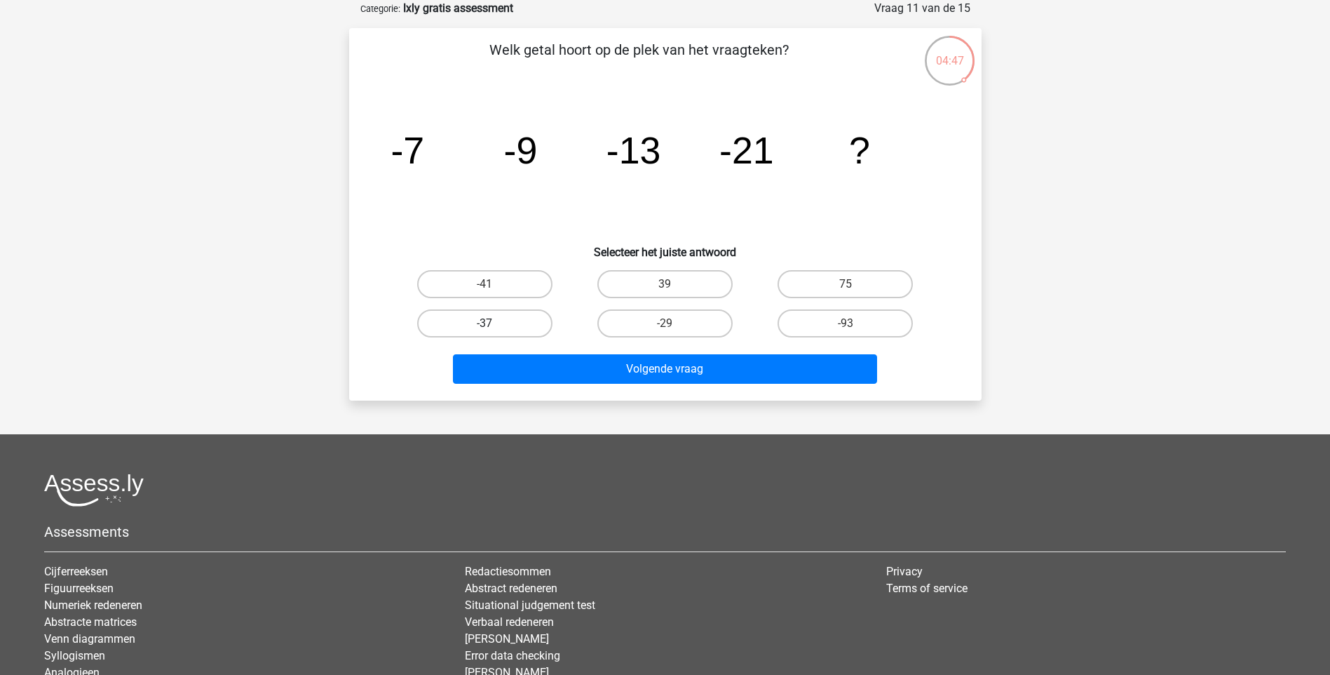
click at [536, 323] on label "-37" at bounding box center [484, 323] width 135 height 28
click at [494, 323] on input "-37" at bounding box center [489, 327] width 9 height 9
radio input "true"
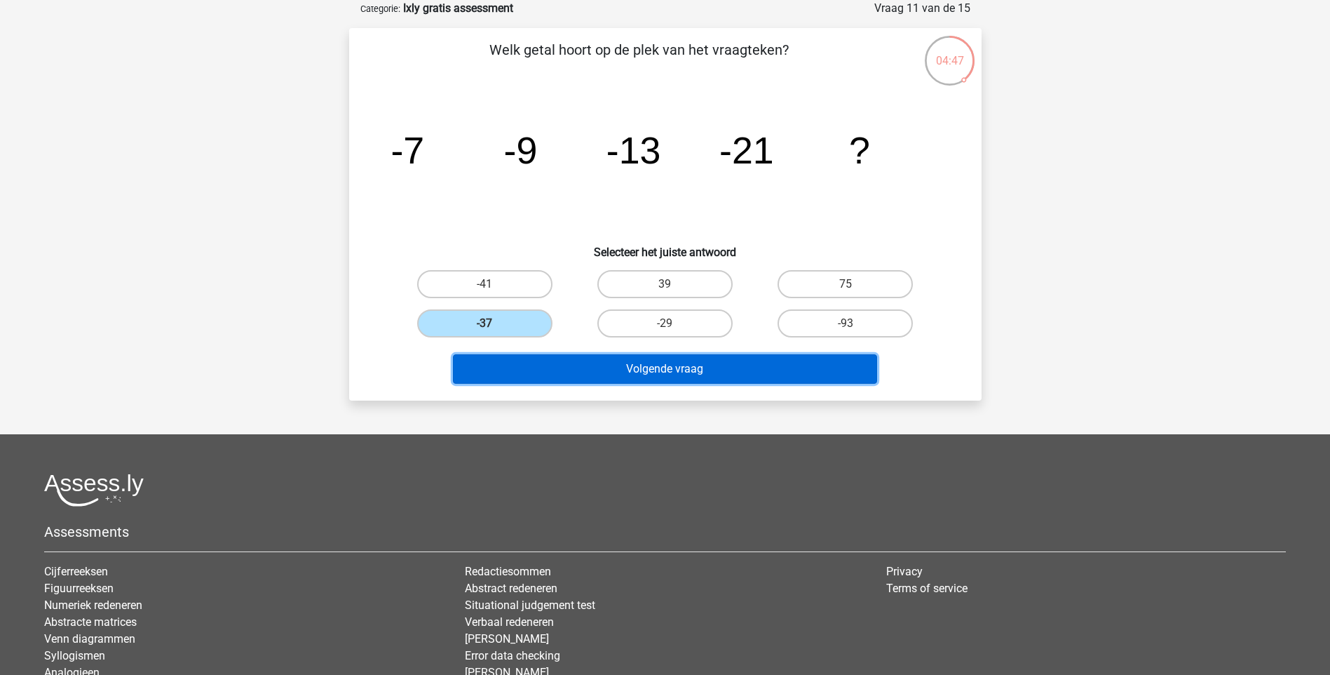
click at [543, 357] on button "Volgende vraag" at bounding box center [665, 368] width 424 height 29
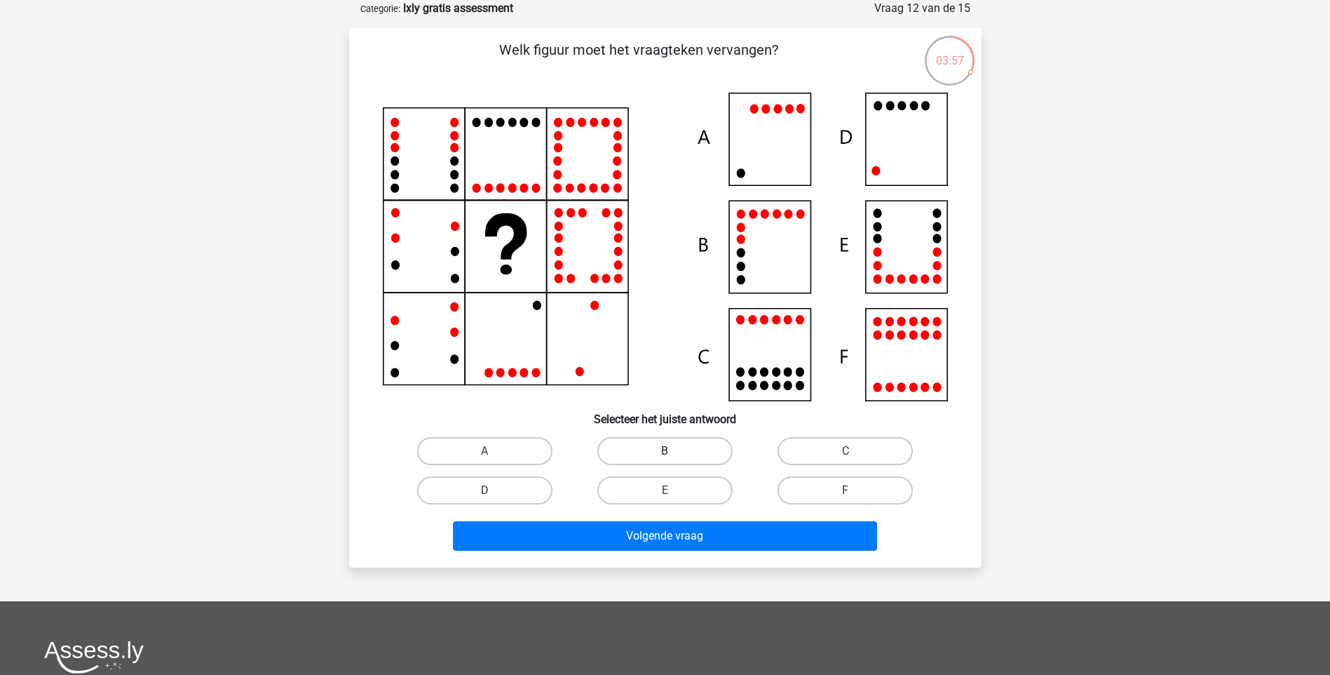
click at [663, 449] on label "B" at bounding box center [664, 451] width 135 height 28
click at [665, 451] on input "B" at bounding box center [669, 455] width 9 height 9
radio input "true"
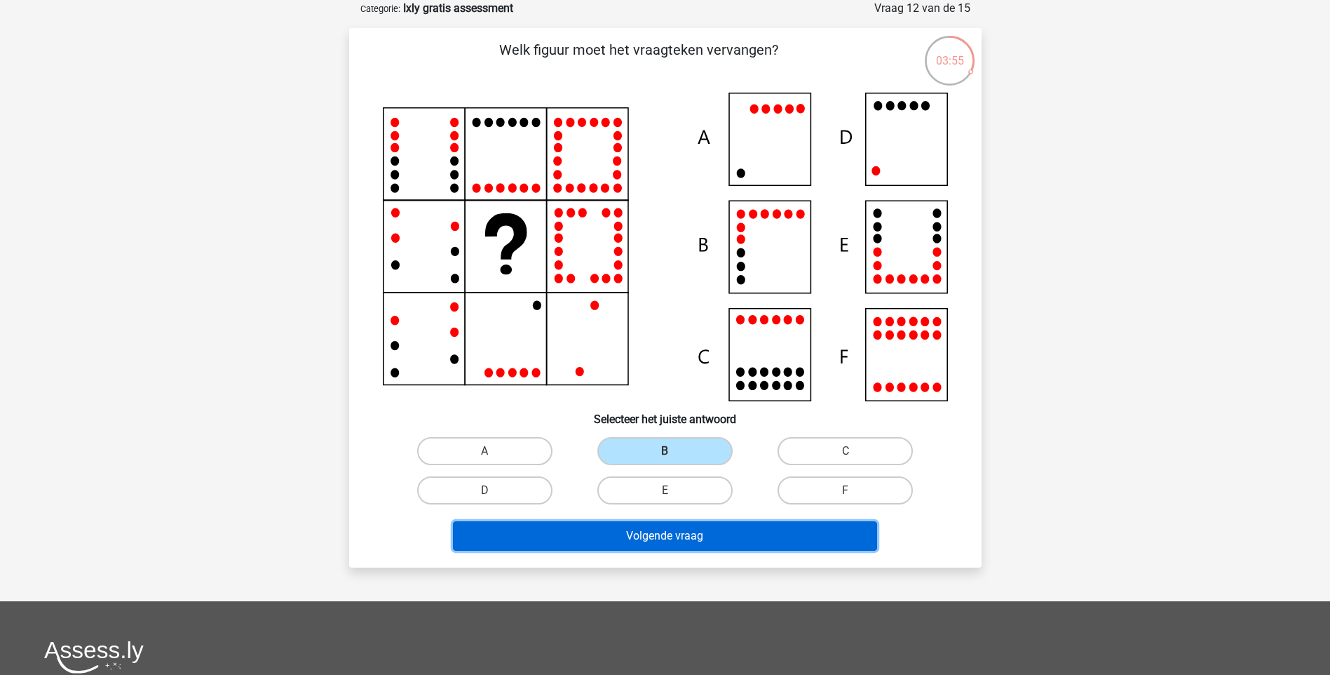
click at [634, 532] on button "Volgende vraag" at bounding box center [665, 535] width 424 height 29
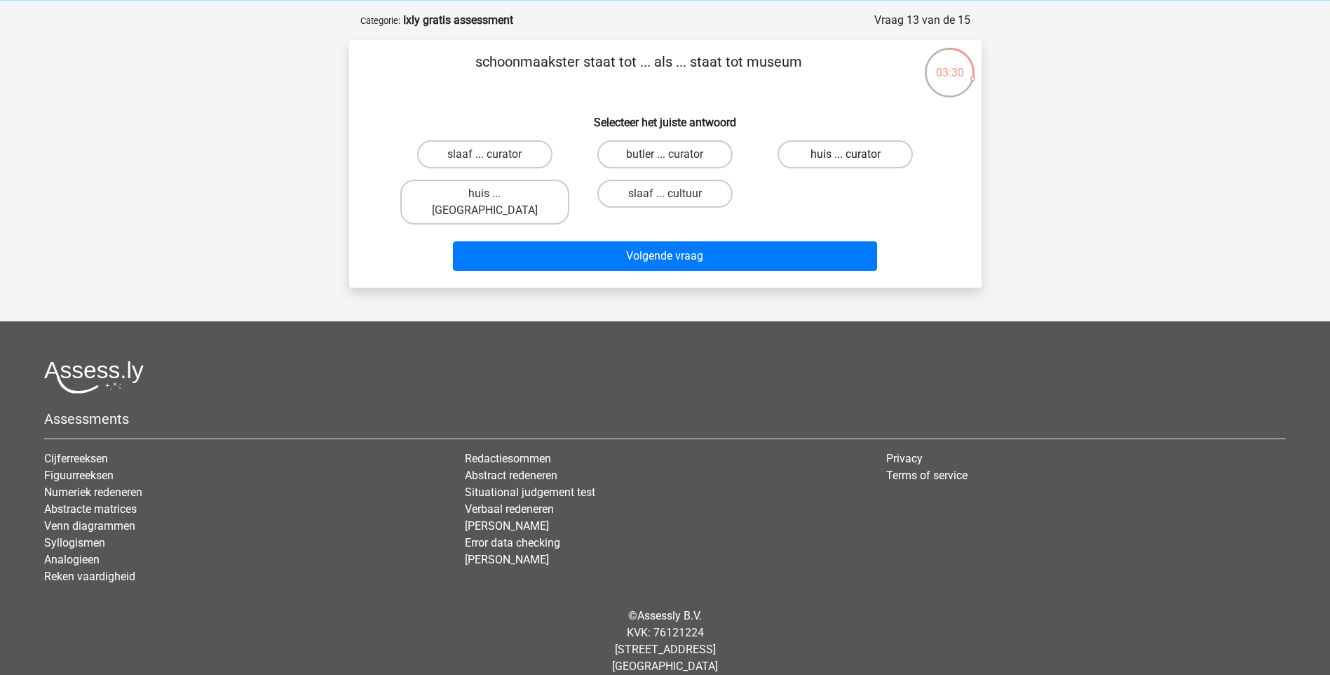
click at [844, 149] on label "huis ... curator" at bounding box center [845, 154] width 135 height 28
click at [846, 154] on input "huis ... curator" at bounding box center [850, 158] width 9 height 9
radio input "true"
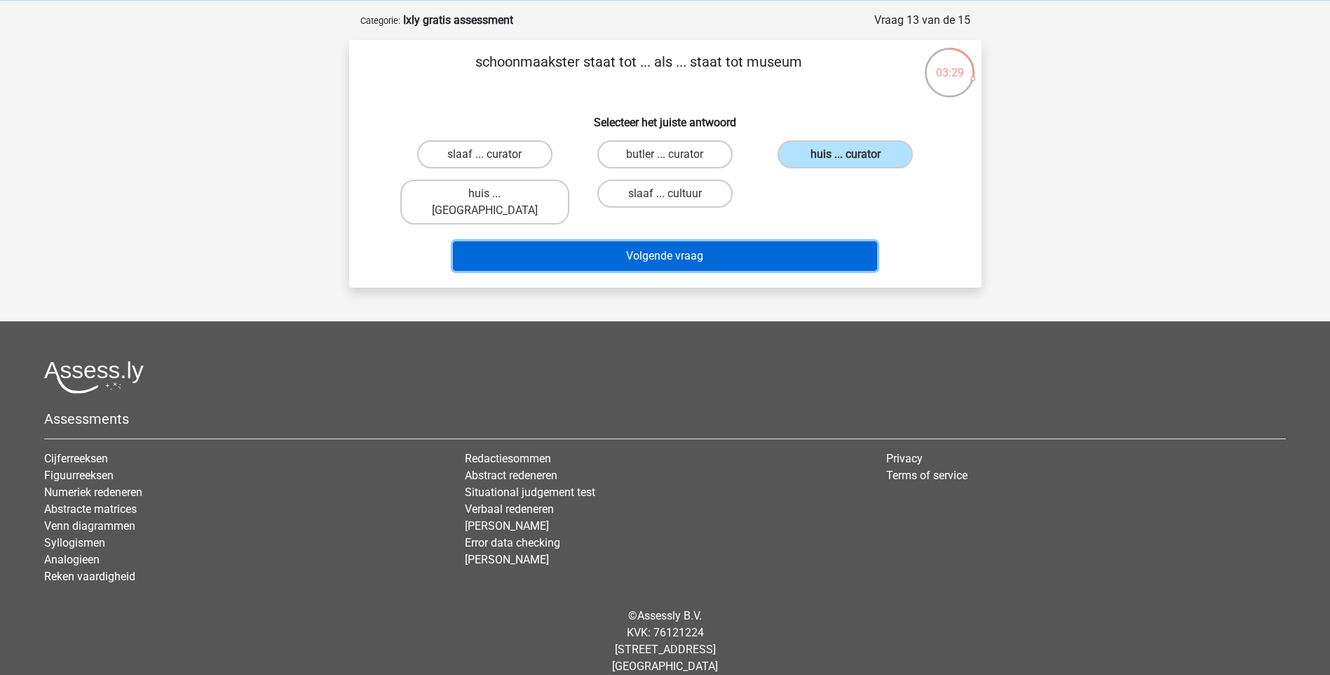
click at [744, 241] on button "Volgende vraag" at bounding box center [665, 255] width 424 height 29
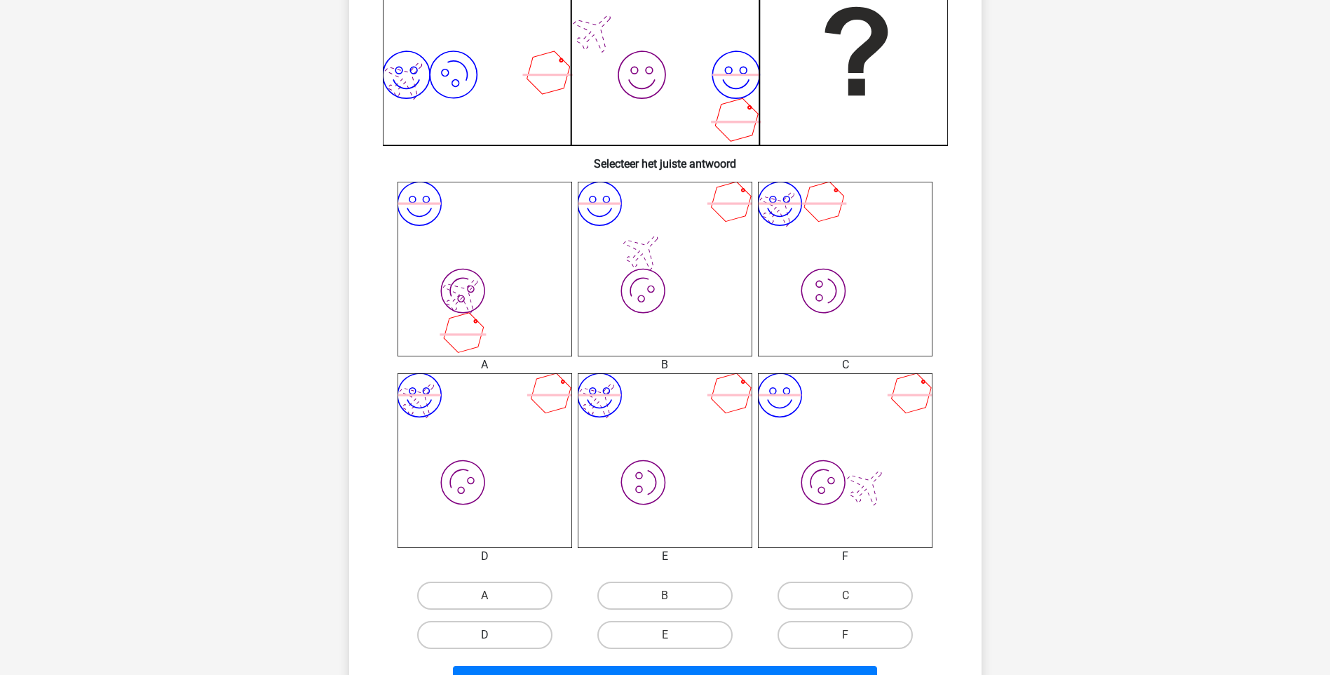
scroll to position [421, 0]
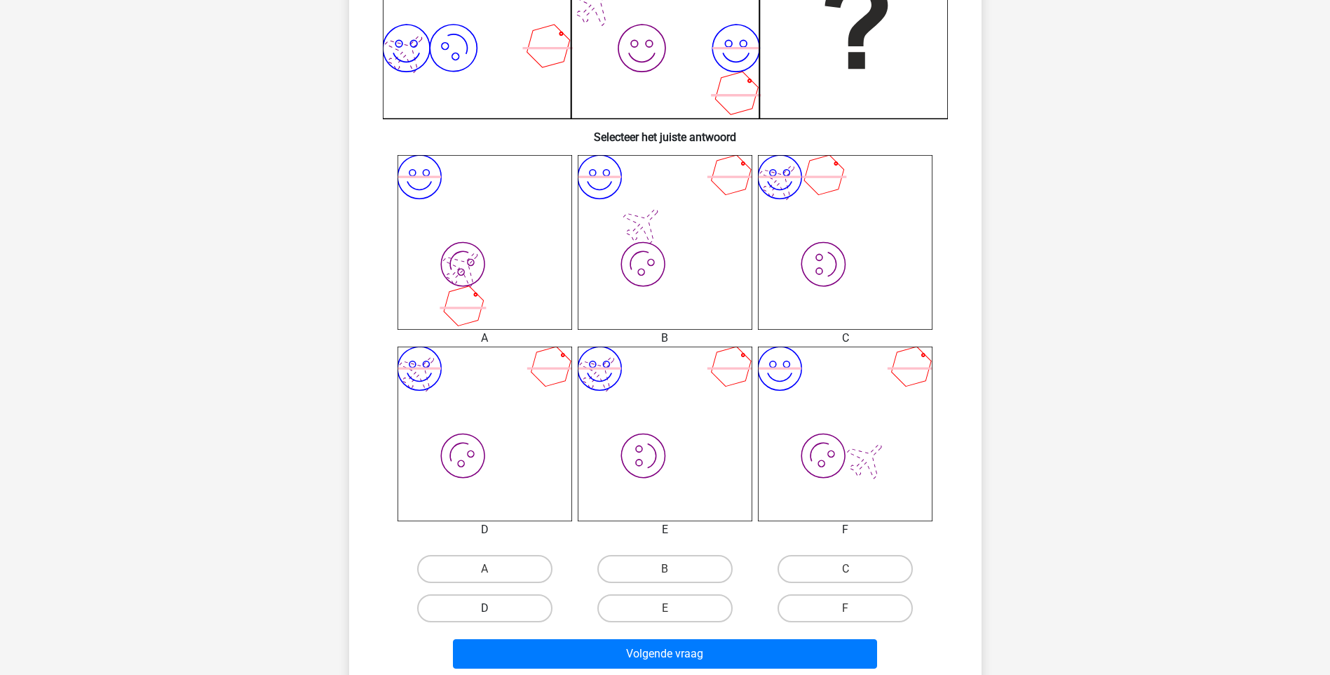
click at [432, 606] on label "D" at bounding box center [484, 608] width 135 height 28
click at [485, 608] on input "D" at bounding box center [489, 612] width 9 height 9
radio input "true"
click at [510, 636] on div "Volgende vraag" at bounding box center [666, 651] width 588 height 46
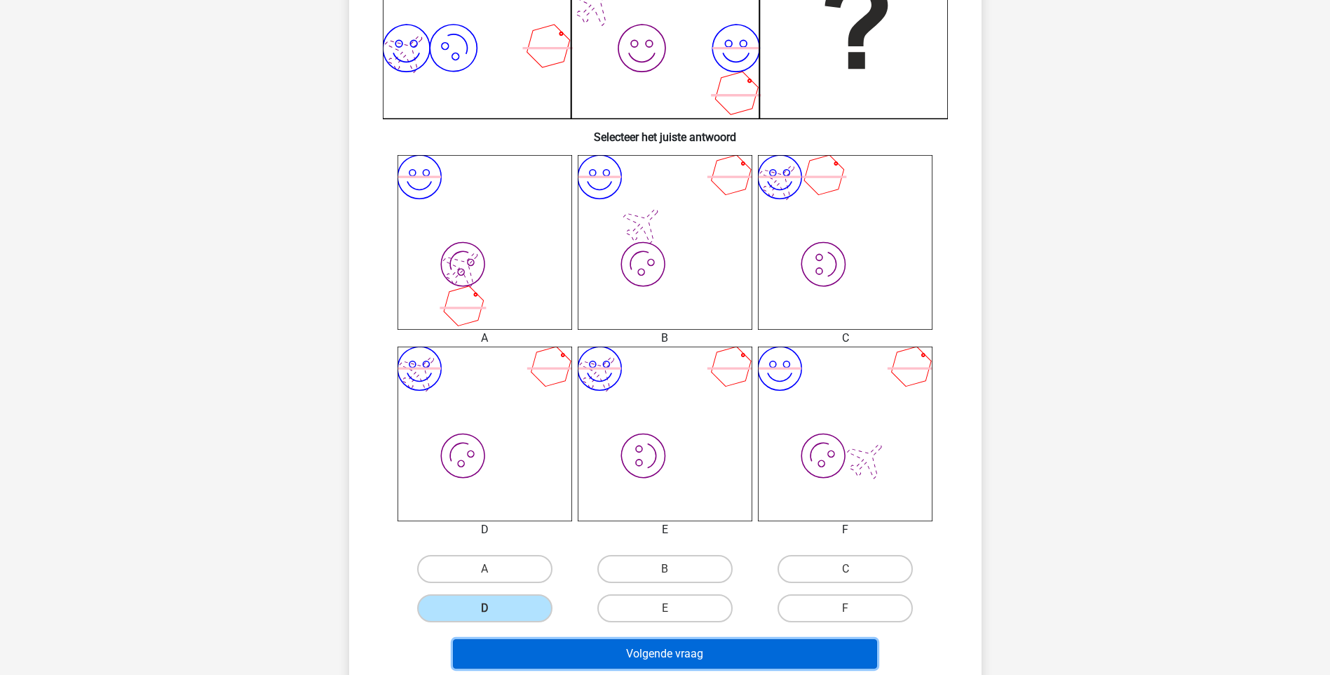
click at [519, 651] on button "Volgende vraag" at bounding box center [665, 653] width 424 height 29
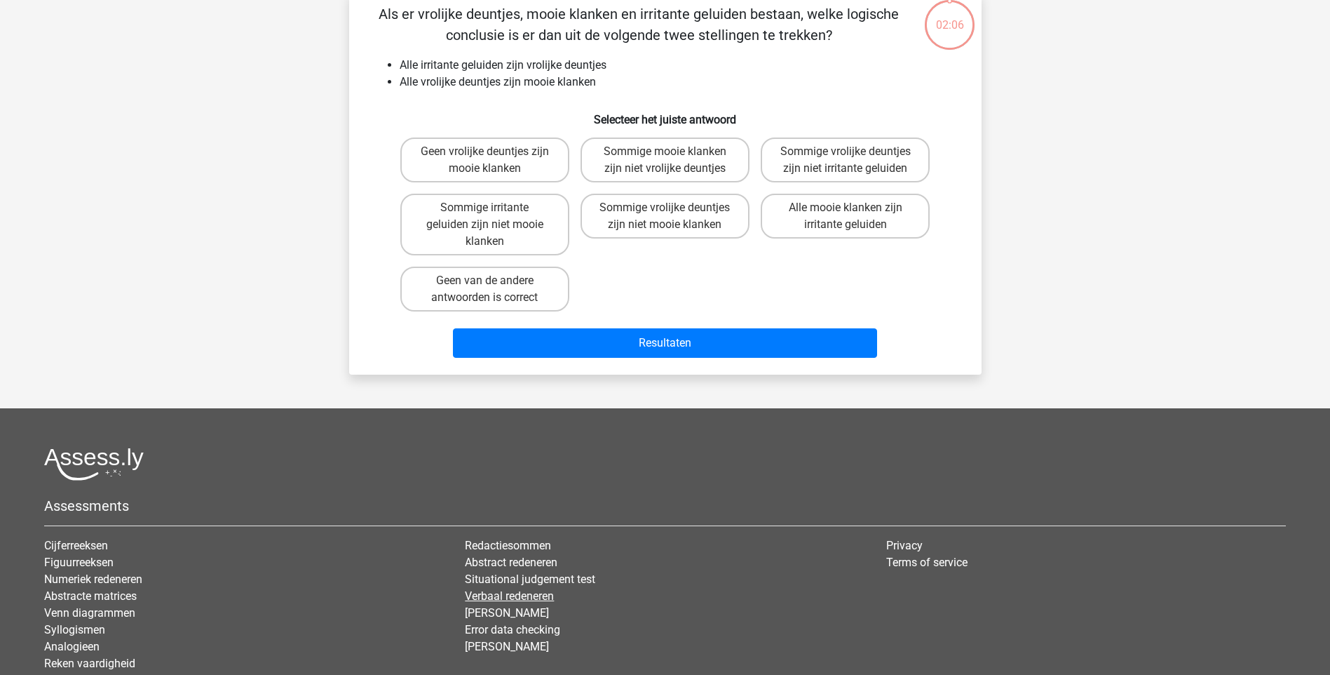
scroll to position [70, 0]
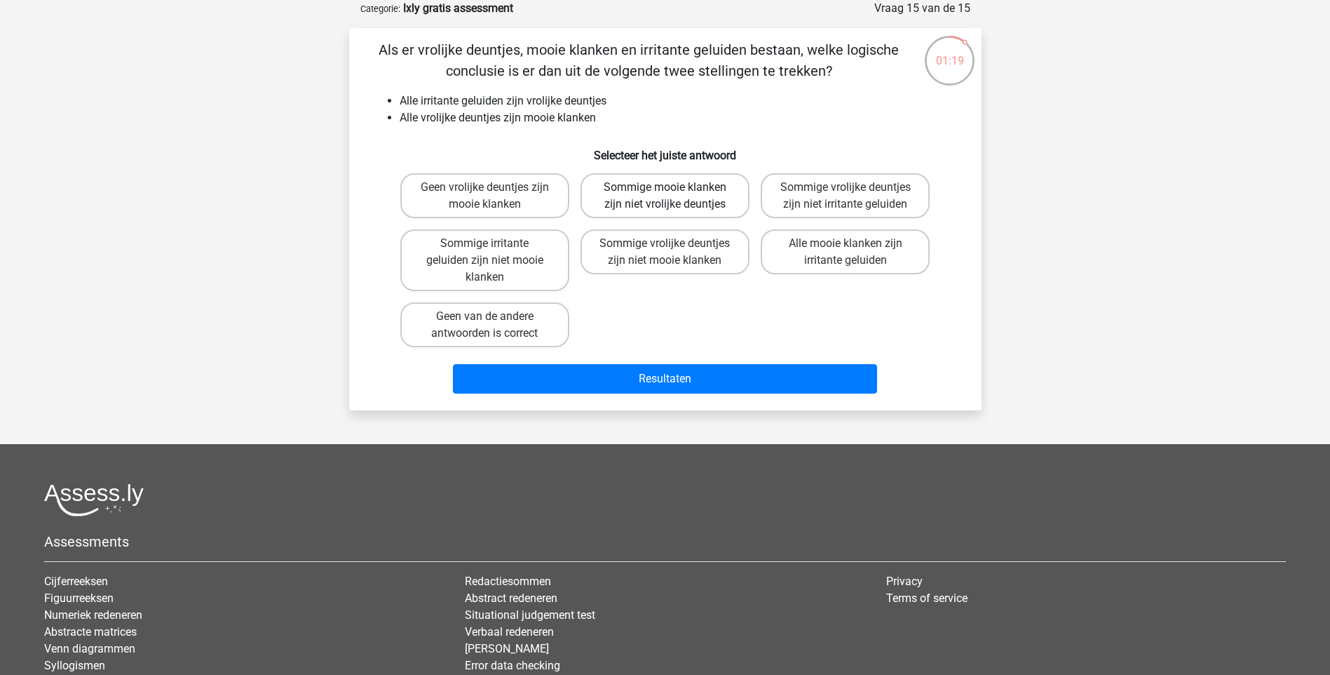
click at [645, 189] on label "Sommige mooie klanken zijn niet vrolijke deuntjes" at bounding box center [665, 195] width 169 height 45
click at [665, 189] on input "Sommige mooie klanken zijn niet vrolijke deuntjes" at bounding box center [669, 191] width 9 height 9
radio input "true"
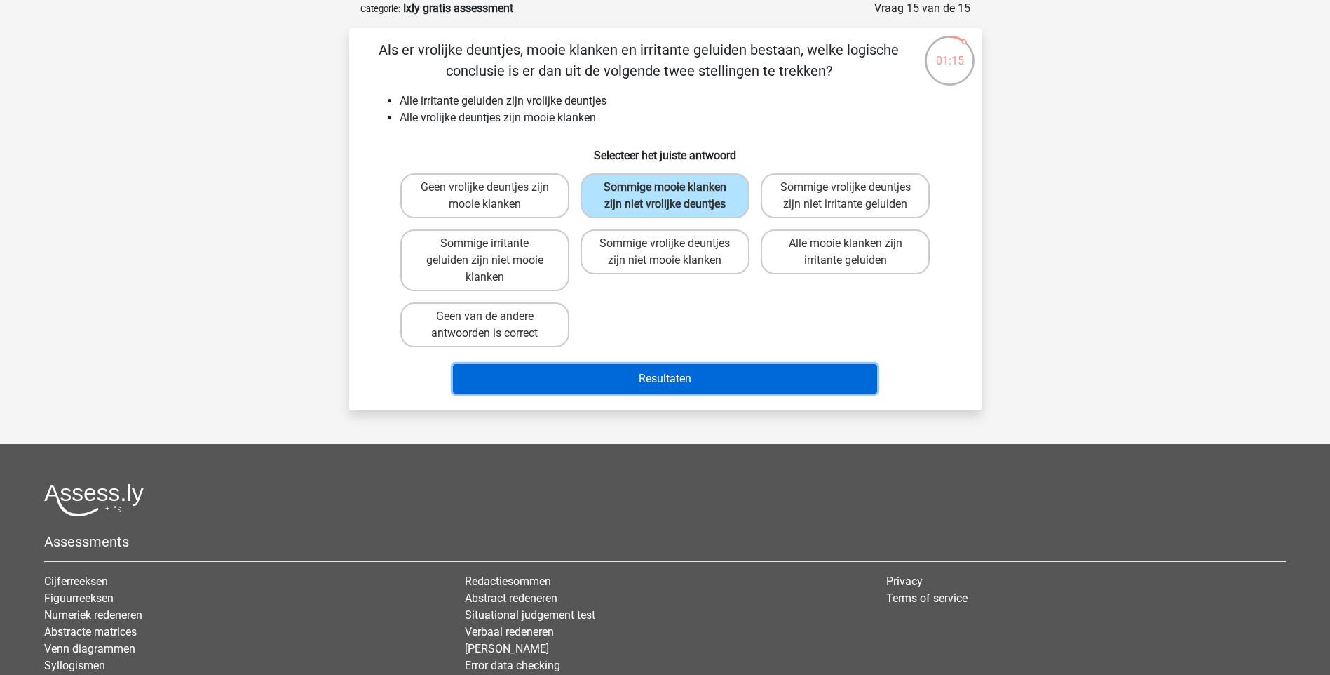
click at [655, 377] on button "Resultaten" at bounding box center [665, 378] width 424 height 29
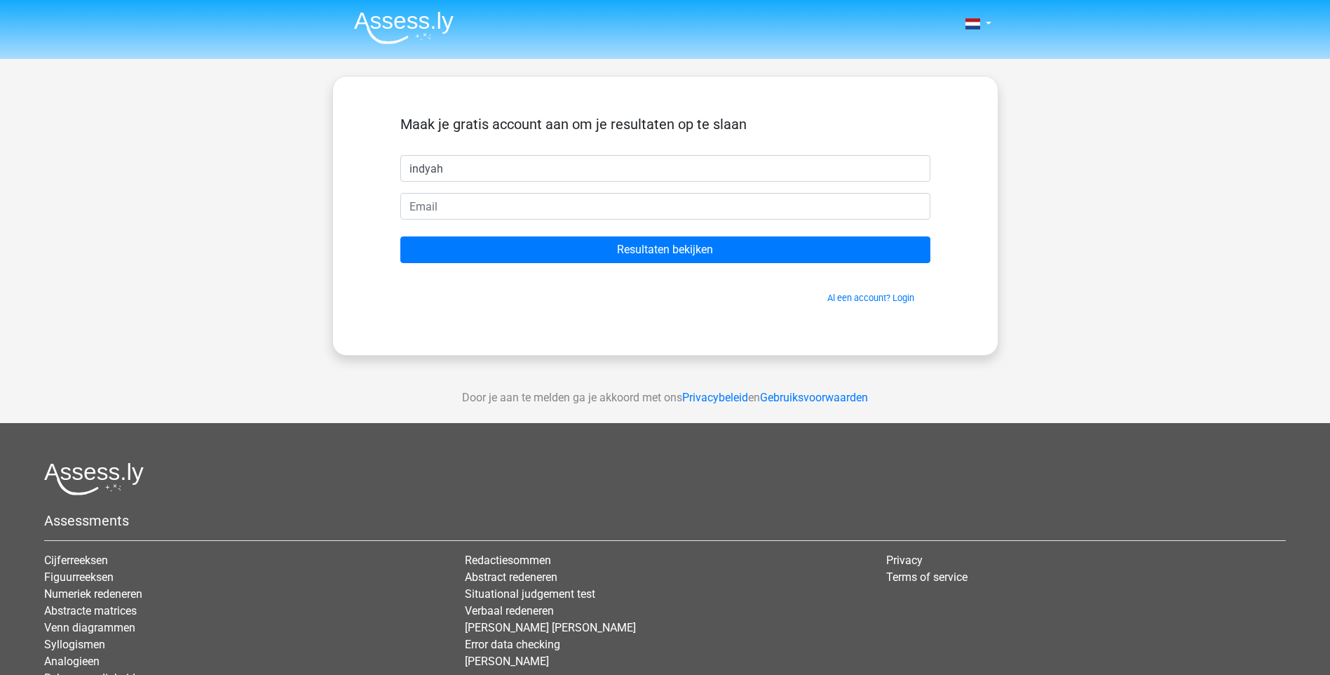
type input "indyah"
click at [571, 209] on input "email" at bounding box center [665, 206] width 530 height 27
type input "[PERSON_NAME][EMAIL_ADDRESS][DOMAIN_NAME]"
click at [400, 236] on input "Resultaten bekijken" at bounding box center [665, 249] width 530 height 27
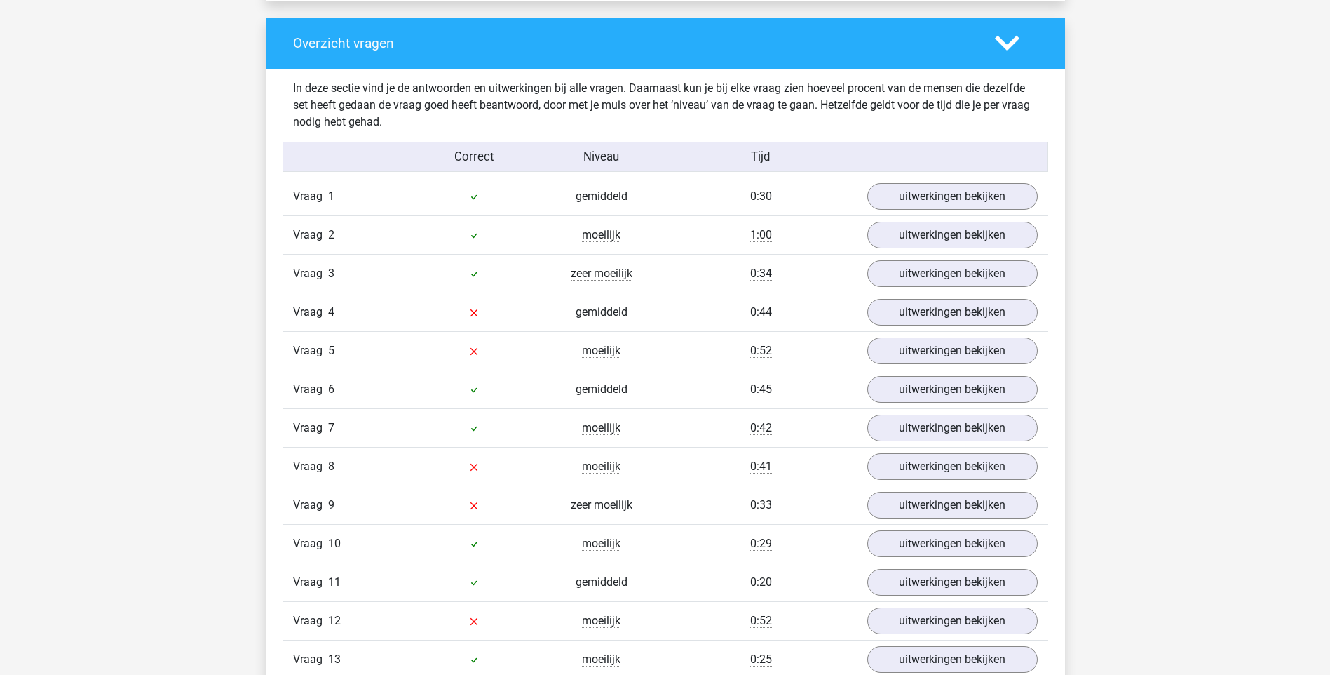
scroll to position [1543, 0]
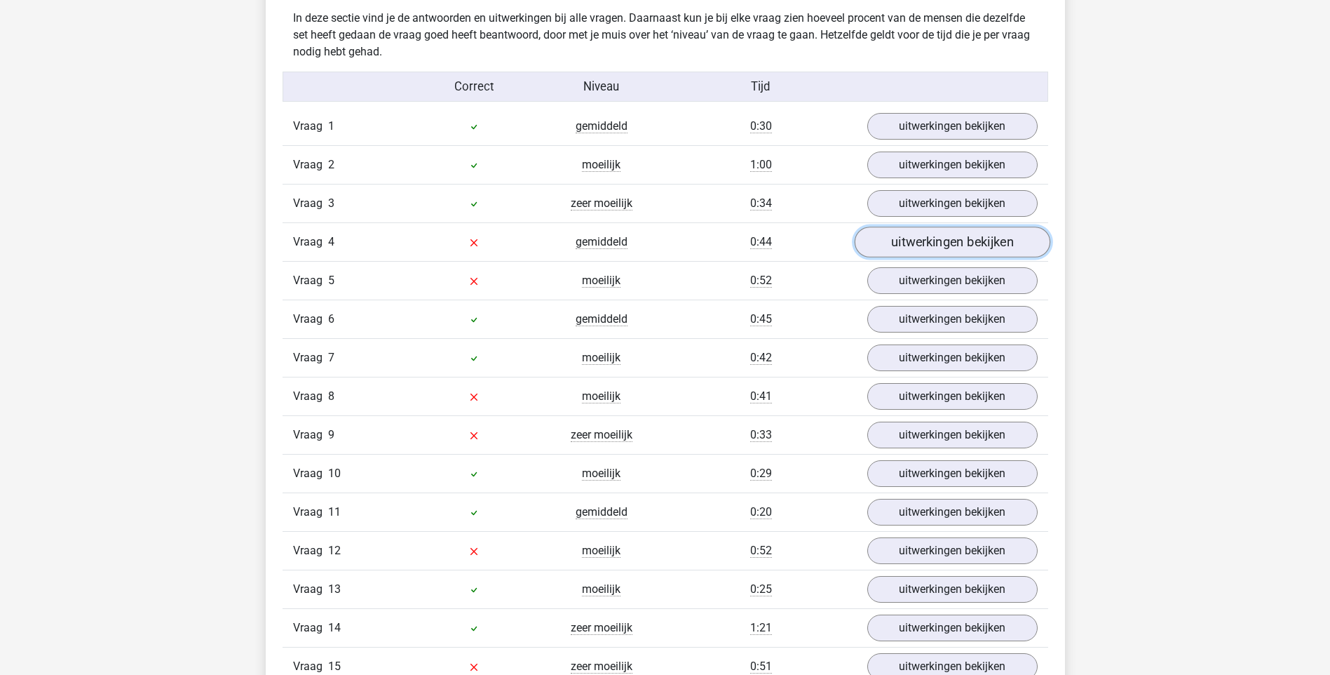
click at [950, 236] on link "uitwerkingen bekijken" at bounding box center [952, 241] width 196 height 31
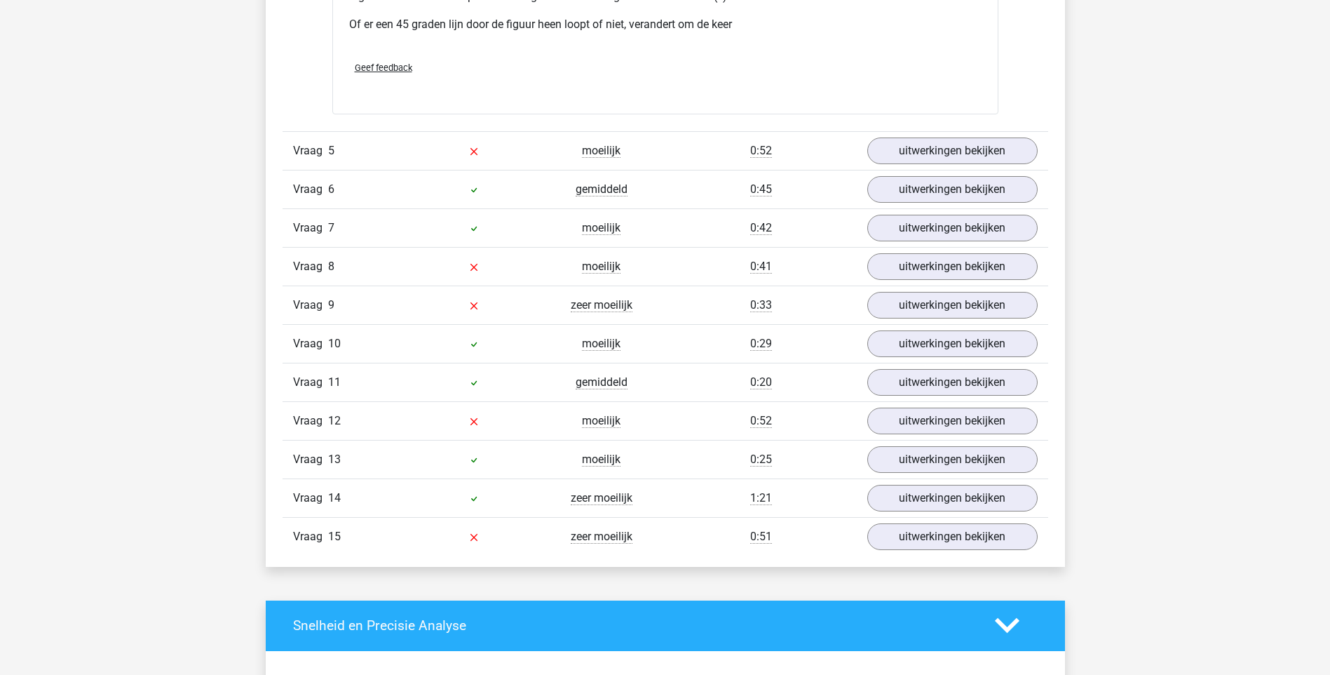
scroll to position [2875, 0]
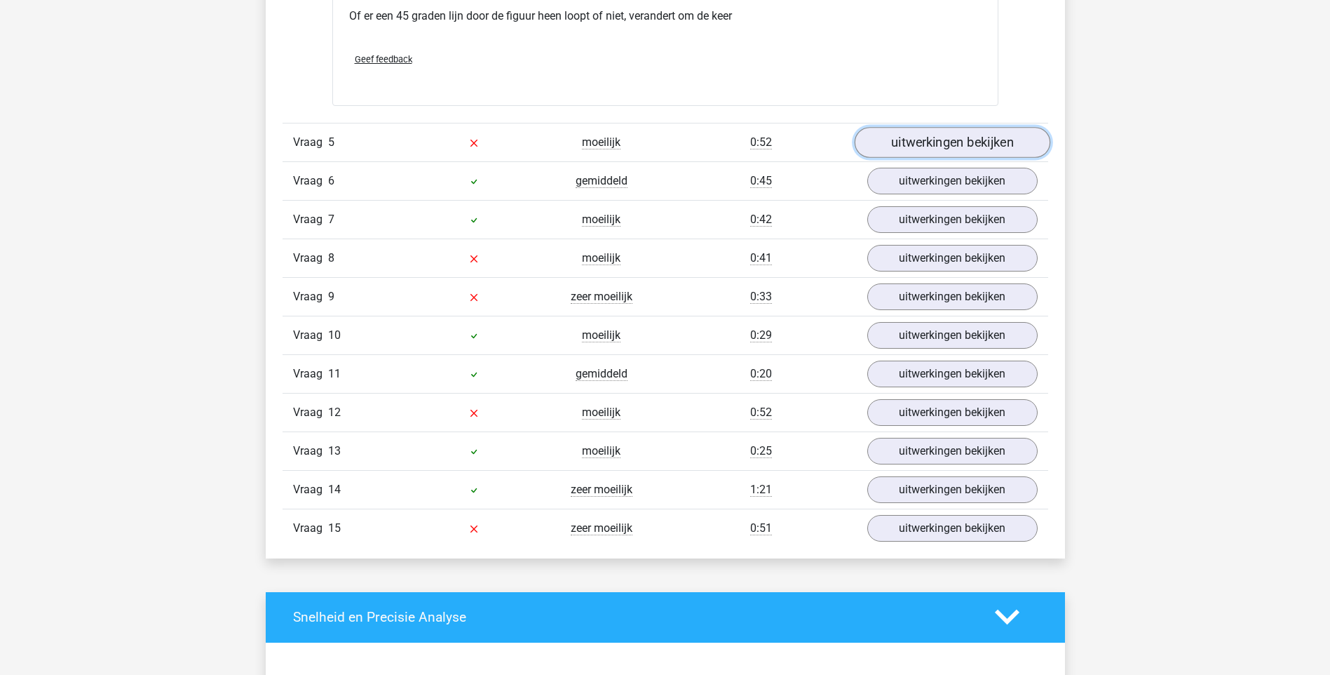
click at [963, 147] on link "uitwerkingen bekijken" at bounding box center [952, 142] width 196 height 31
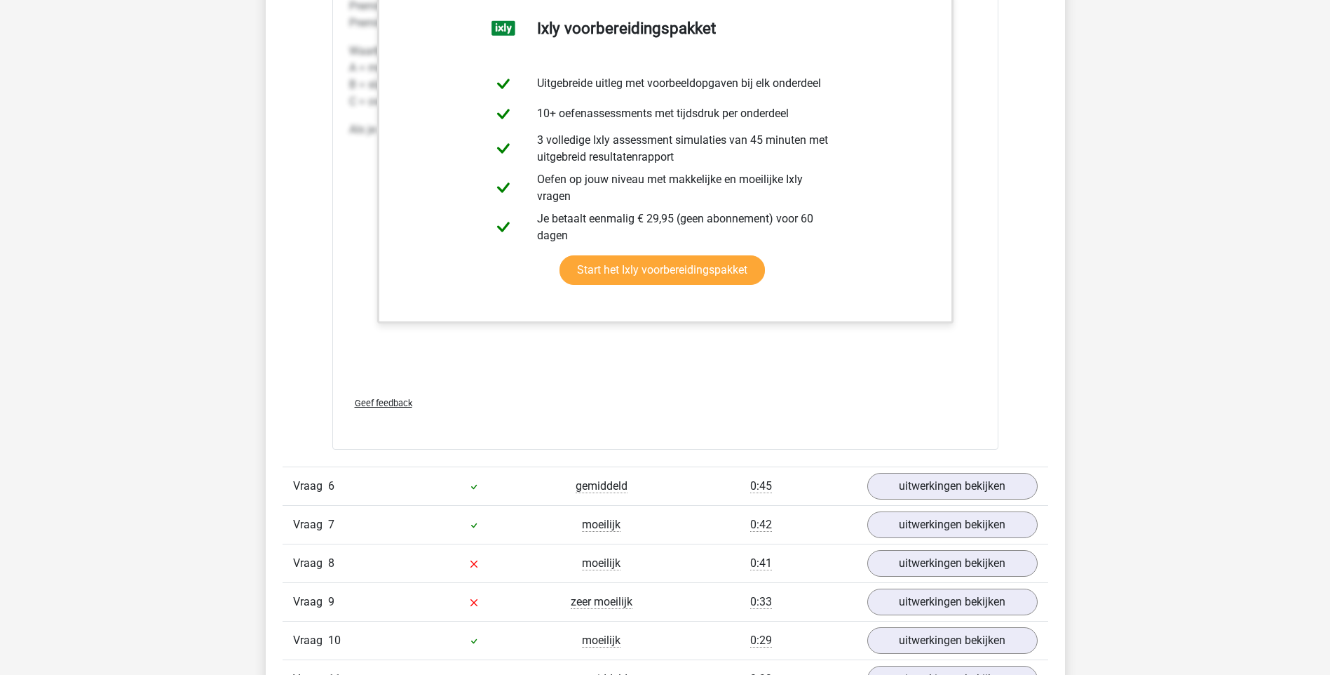
scroll to position [3436, 0]
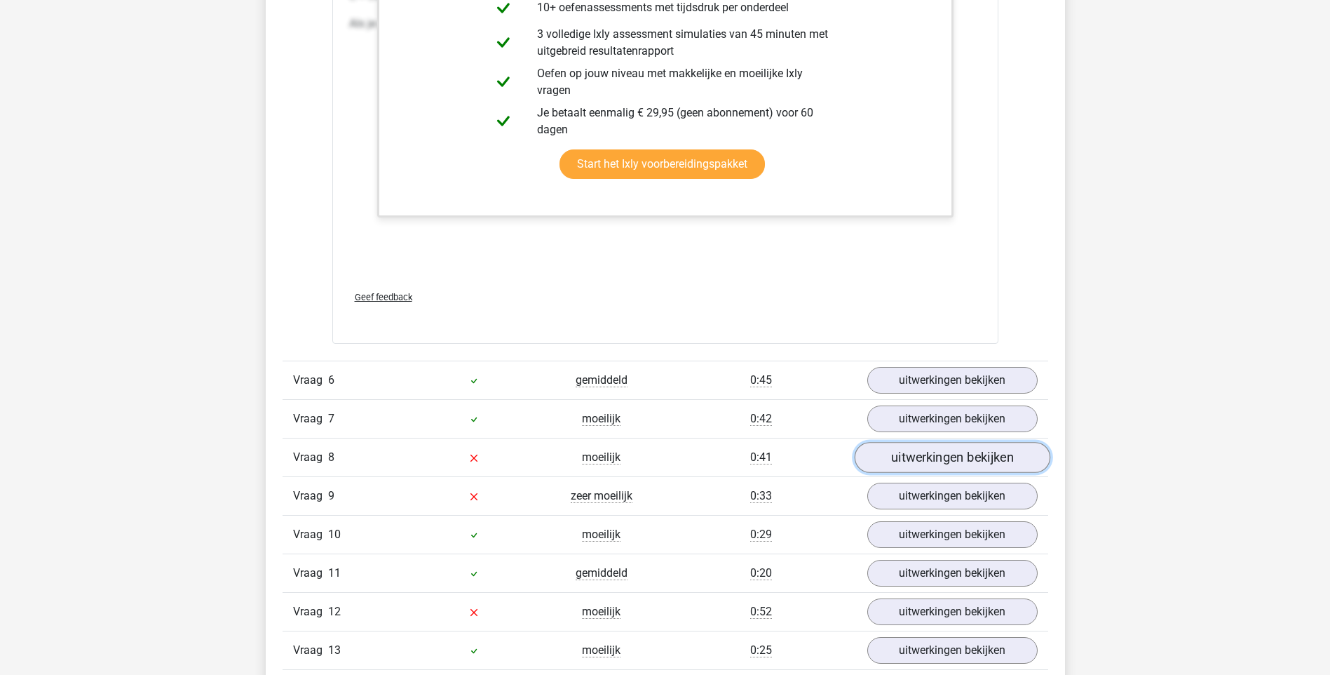
click at [917, 448] on link "uitwerkingen bekijken" at bounding box center [952, 457] width 196 height 31
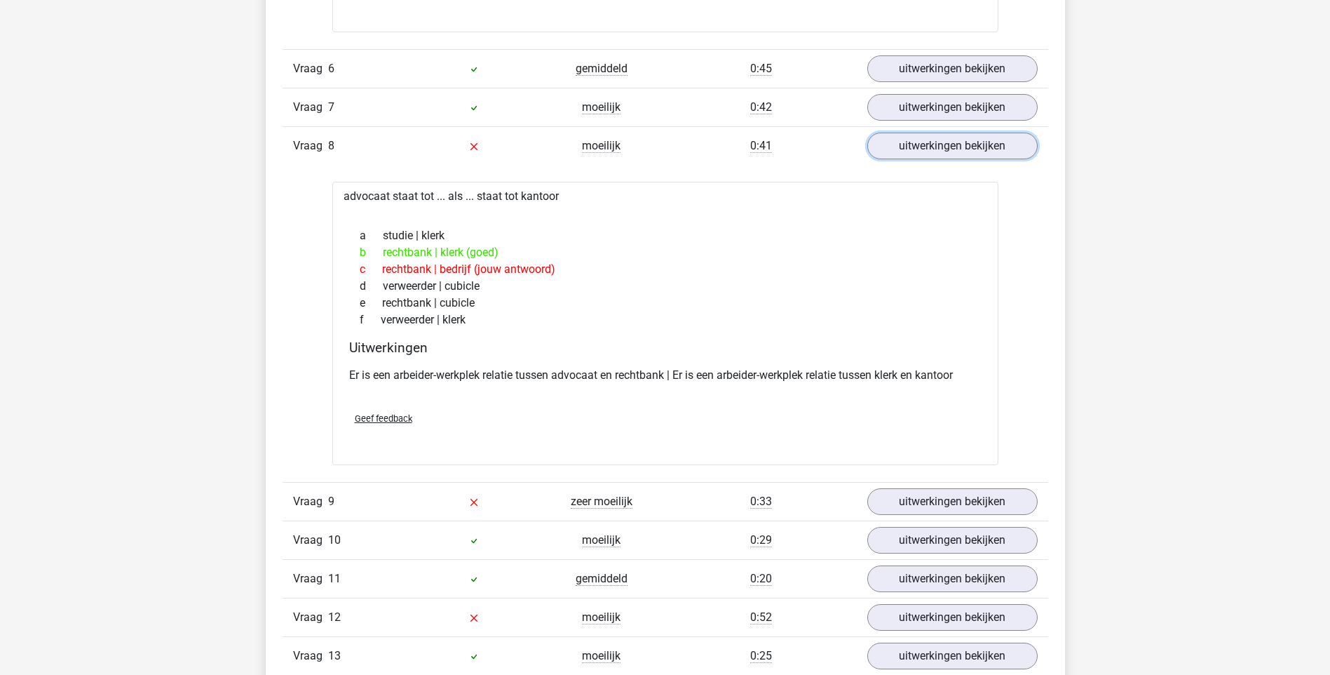
scroll to position [3787, 0]
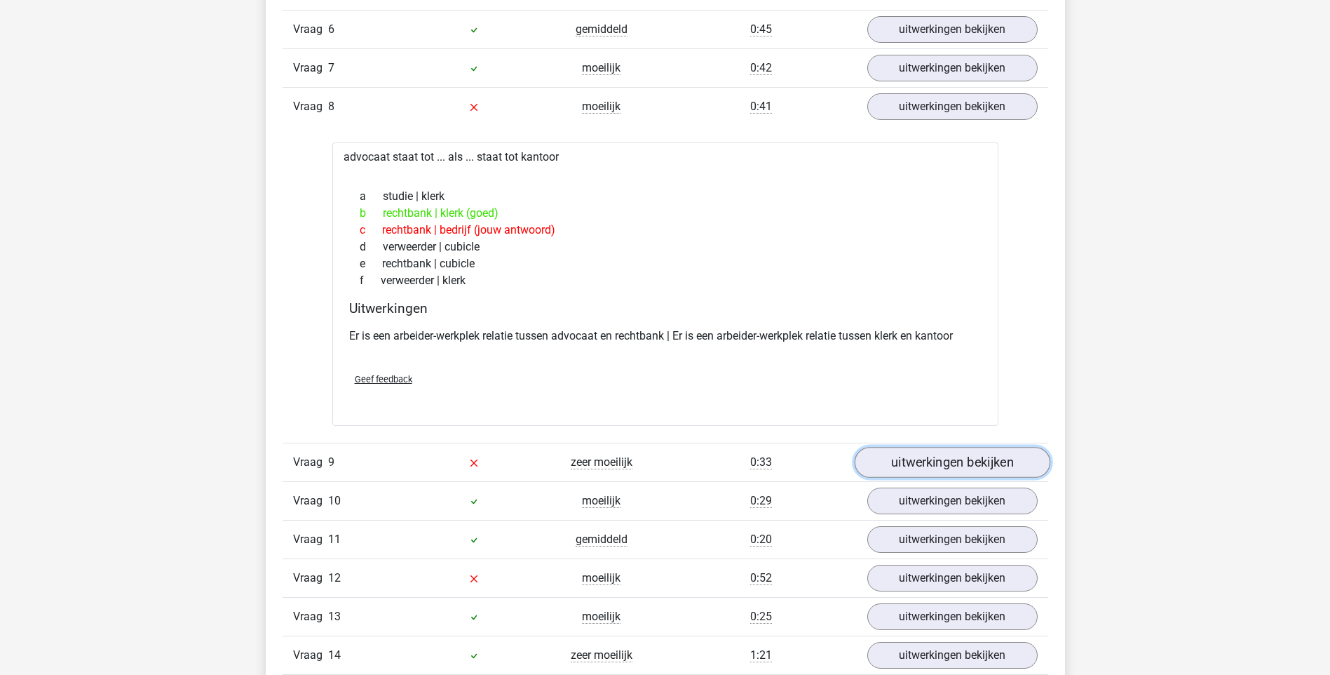
click at [919, 466] on link "uitwerkingen bekijken" at bounding box center [952, 462] width 196 height 31
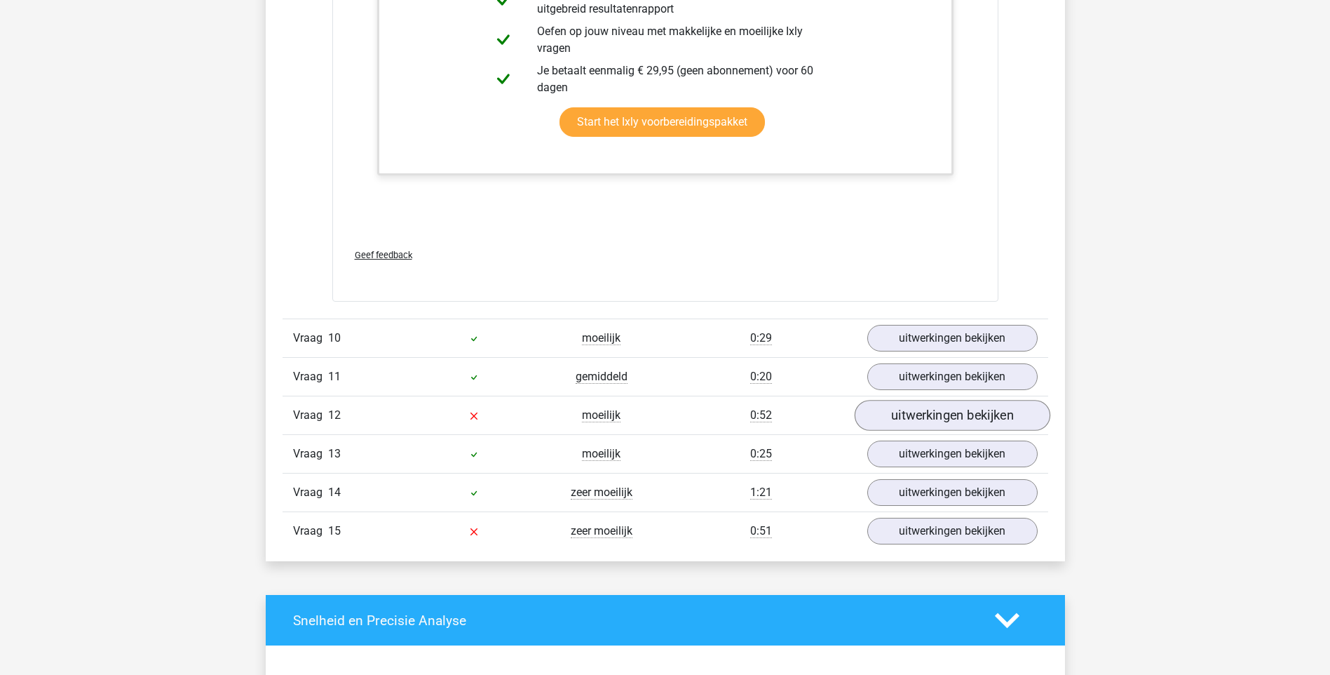
scroll to position [5399, 0]
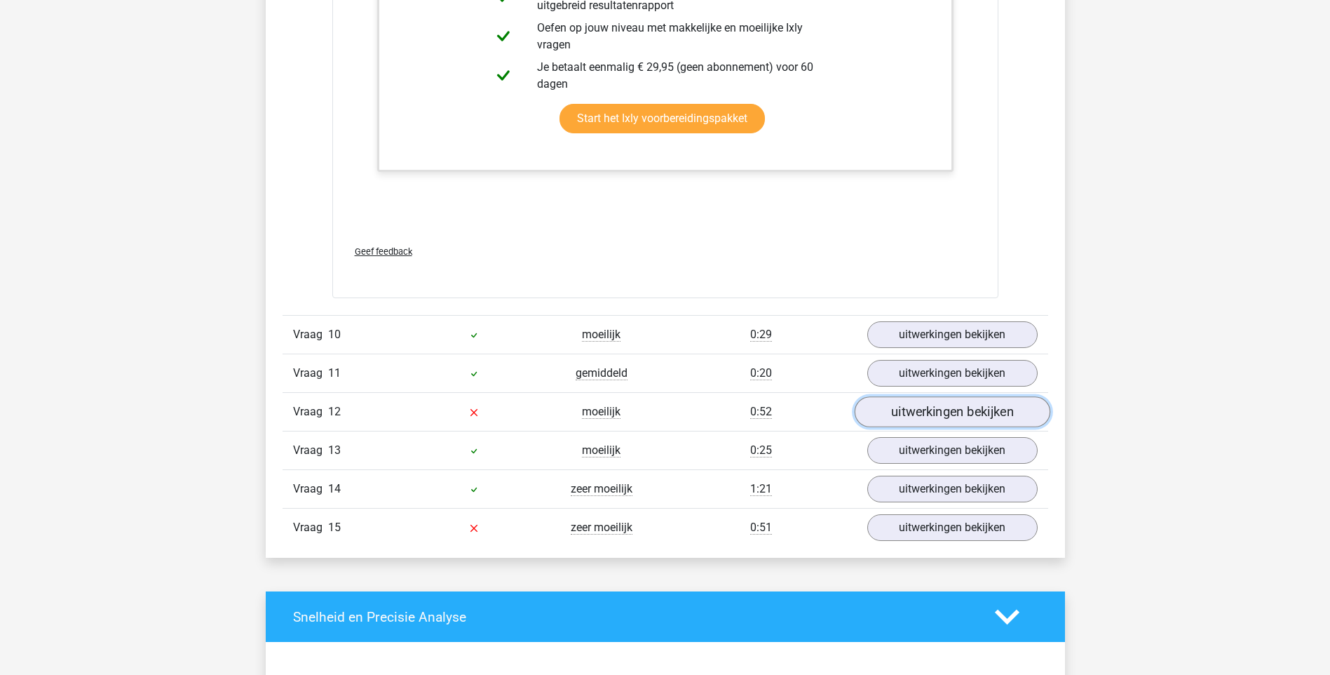
click at [917, 416] on link "uitwerkingen bekijken" at bounding box center [952, 411] width 196 height 31
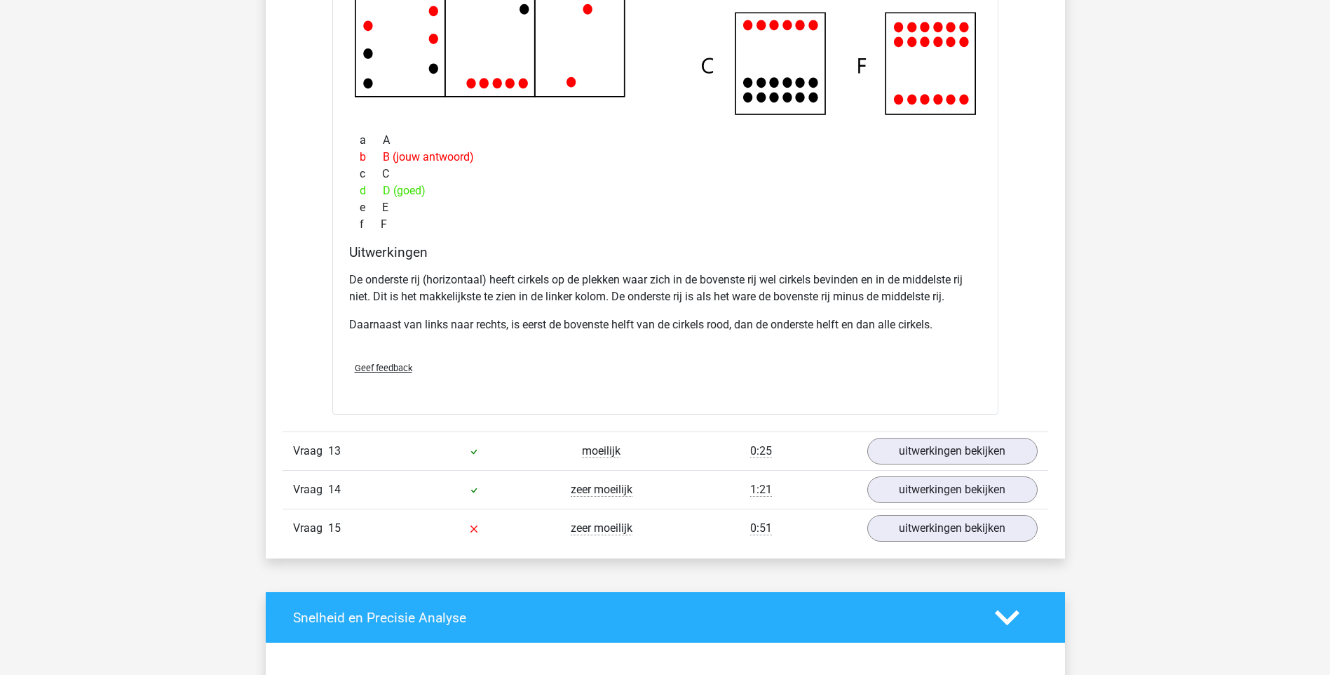
scroll to position [6101, 0]
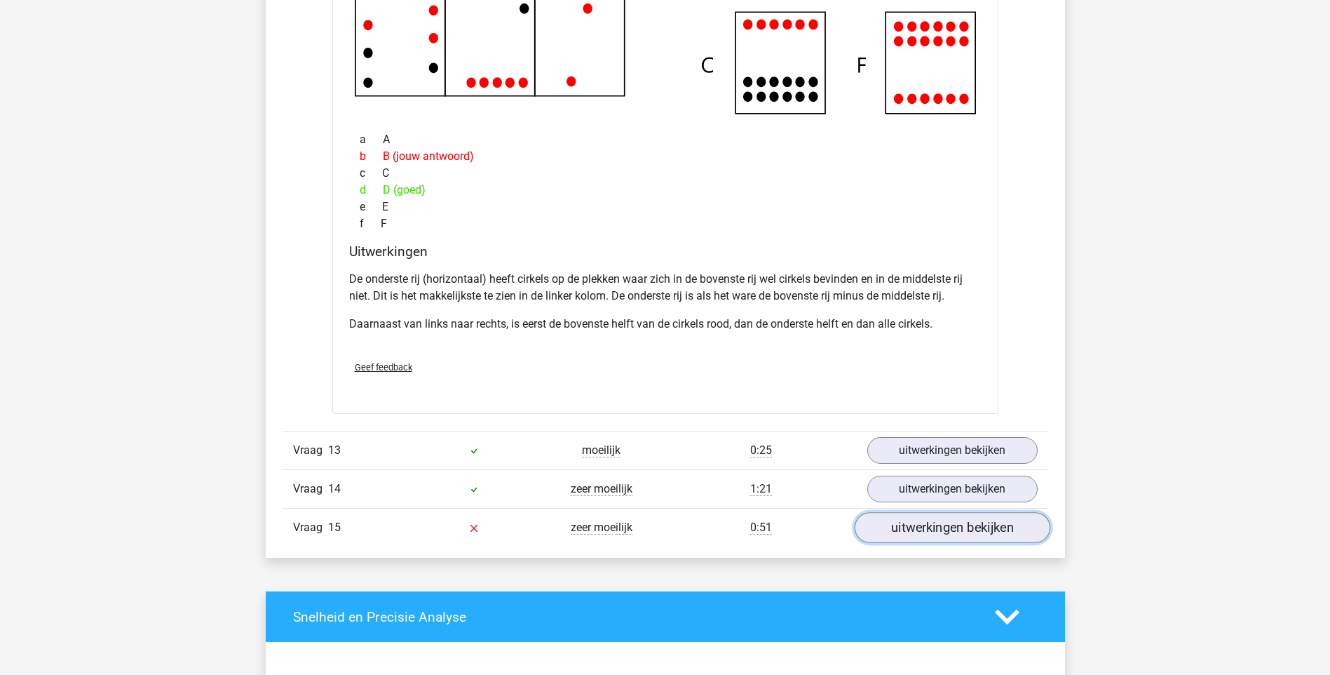
click at [980, 527] on link "uitwerkingen bekijken" at bounding box center [952, 527] width 196 height 31
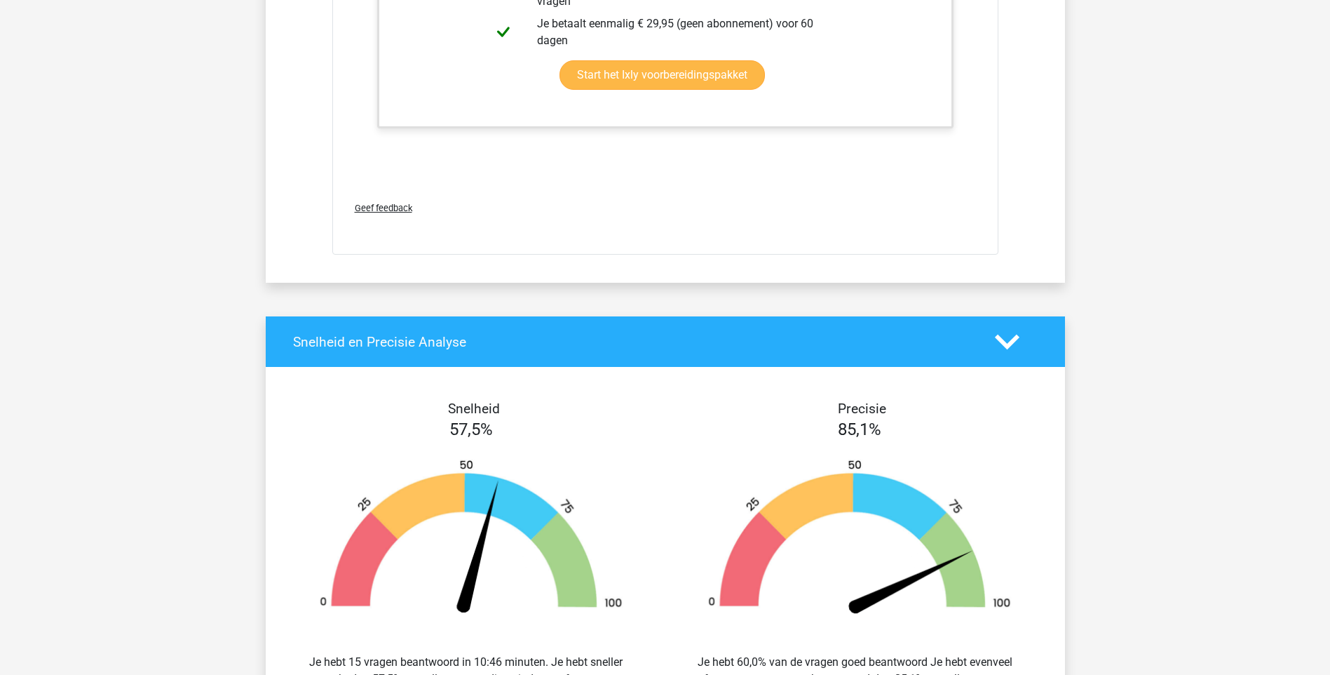
scroll to position [6872, 0]
